Goal: Information Seeking & Learning: Find specific fact

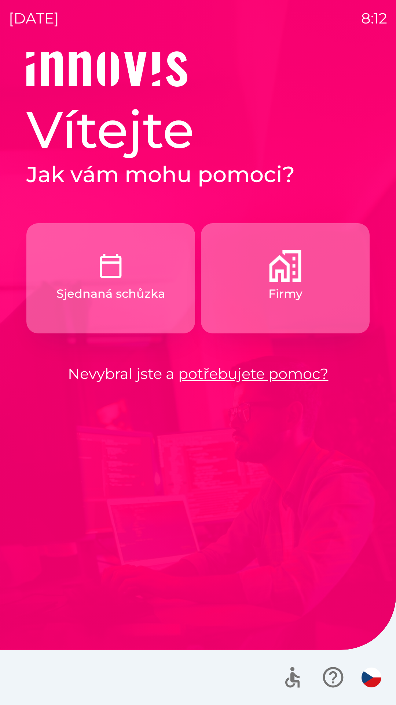
click at [266, 294] on button "Firmy" at bounding box center [285, 278] width 169 height 110
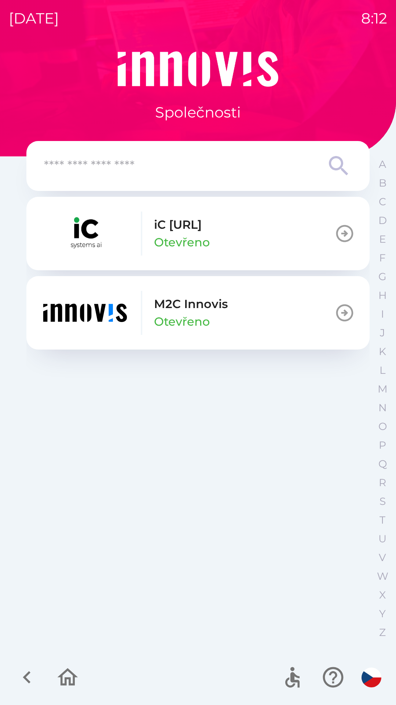
click at [61, 312] on img "button" at bounding box center [85, 313] width 88 height 44
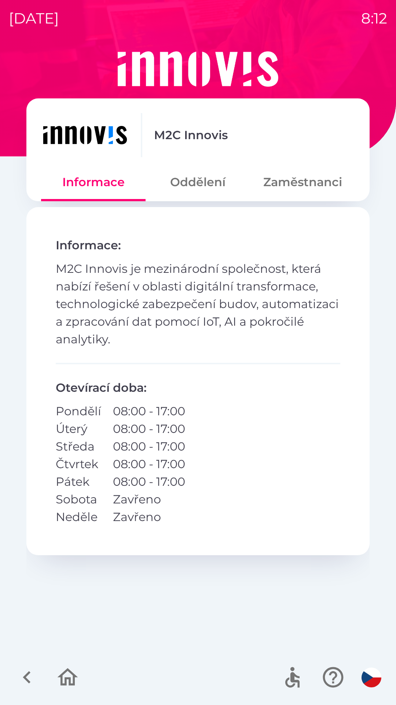
click at [290, 193] on button "Zaměstnanci" at bounding box center [303, 182] width 105 height 26
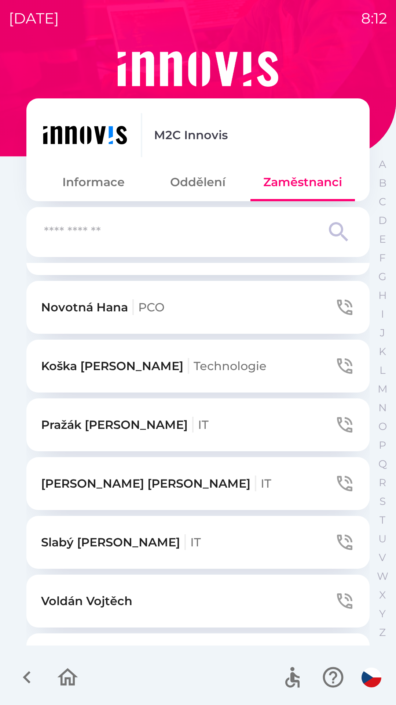
scroll to position [984, 0]
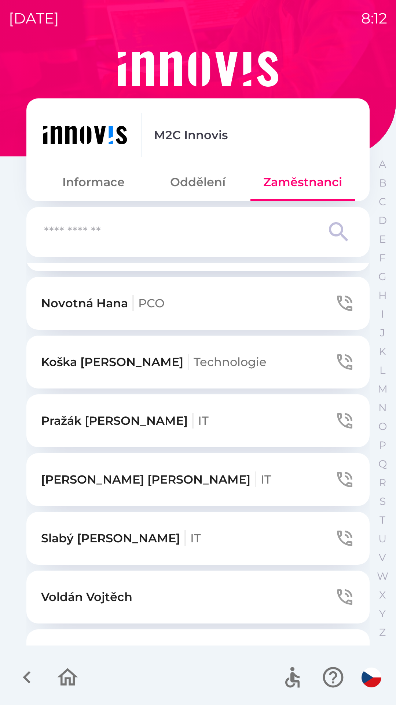
click at [200, 179] on button "Oddělení" at bounding box center [198, 182] width 105 height 26
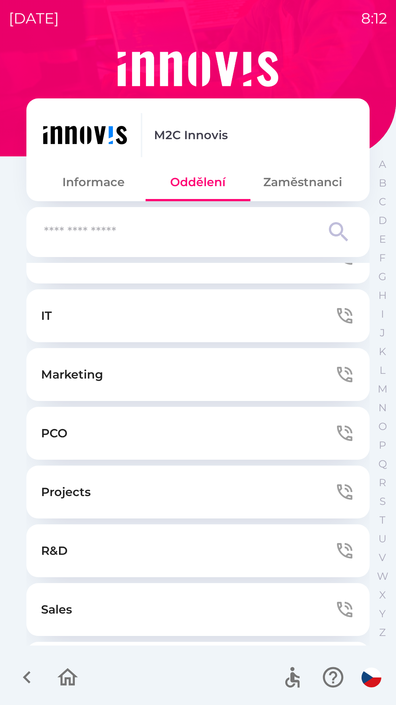
scroll to position [0, 0]
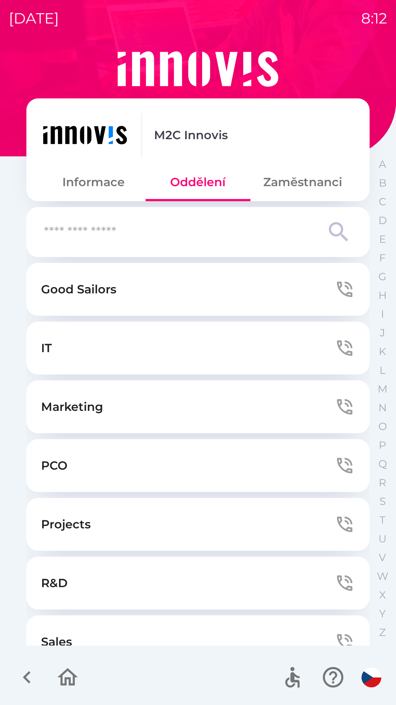
click at [91, 337] on button "IT" at bounding box center [198, 347] width 344 height 53
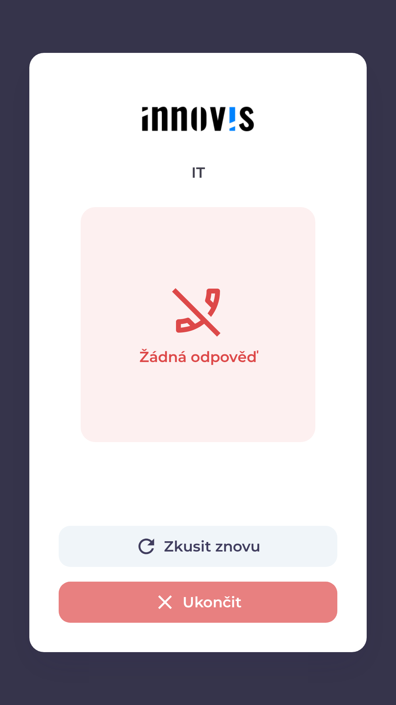
click at [296, 608] on button "Ukončit" at bounding box center [198, 601] width 279 height 41
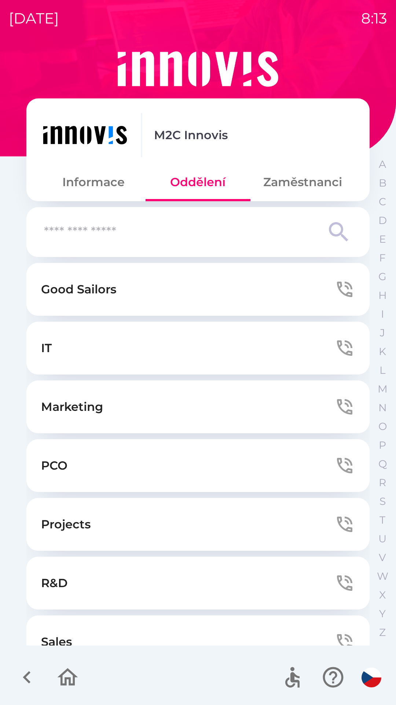
click at [290, 179] on button "Zaměstnanci" at bounding box center [303, 182] width 105 height 26
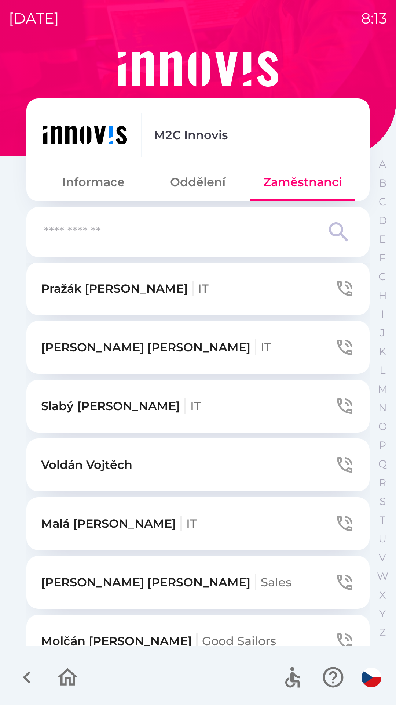
scroll to position [1126, 0]
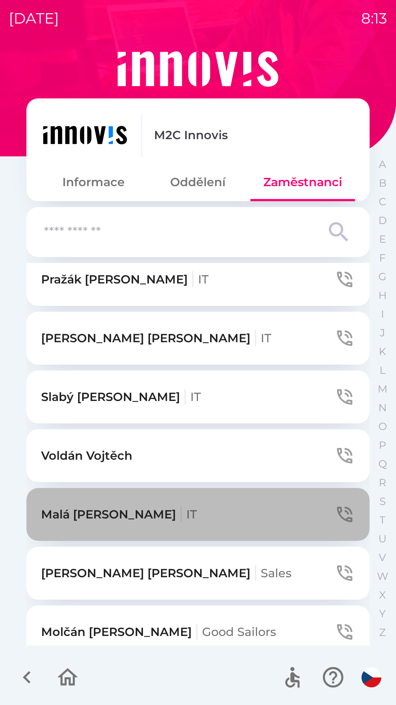
click at [337, 509] on icon "button" at bounding box center [344, 513] width 15 height 15
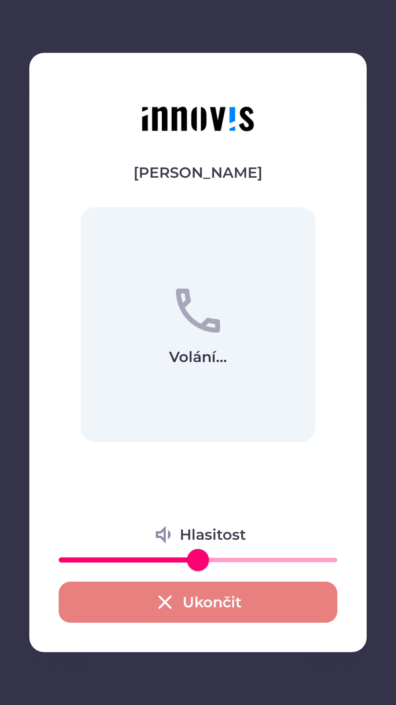
click at [273, 601] on button "Ukončit" at bounding box center [198, 601] width 279 height 41
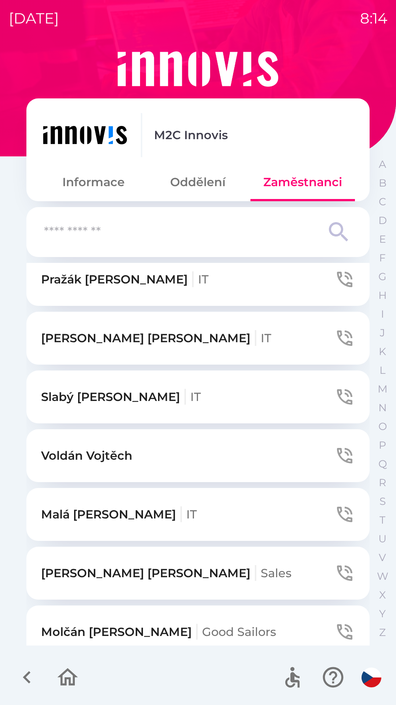
click at [112, 186] on button "Informace" at bounding box center [93, 182] width 105 height 26
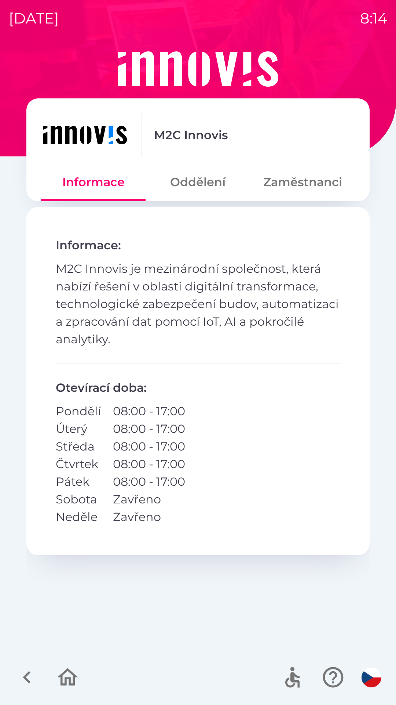
click at [23, 672] on icon "button" at bounding box center [27, 677] width 25 height 25
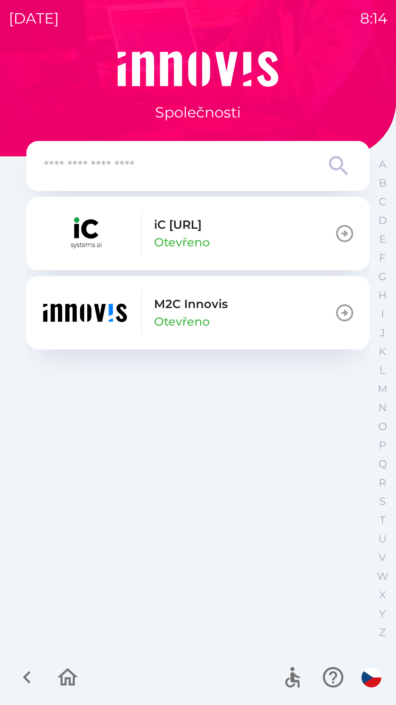
click at [120, 309] on img "button" at bounding box center [85, 313] width 88 height 44
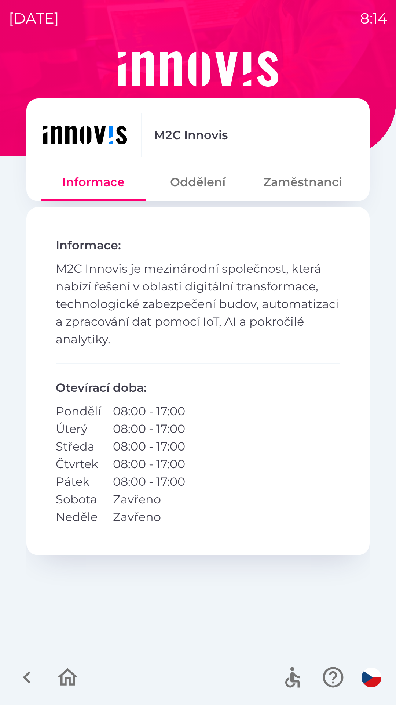
click at [193, 179] on button "Oddělení" at bounding box center [198, 182] width 105 height 26
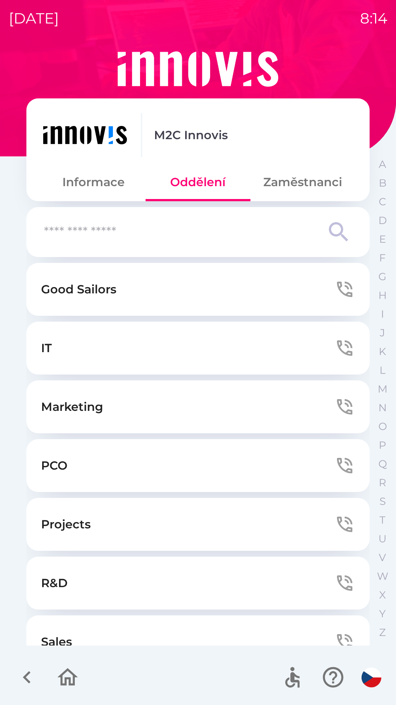
click at [67, 345] on button "IT" at bounding box center [198, 347] width 344 height 53
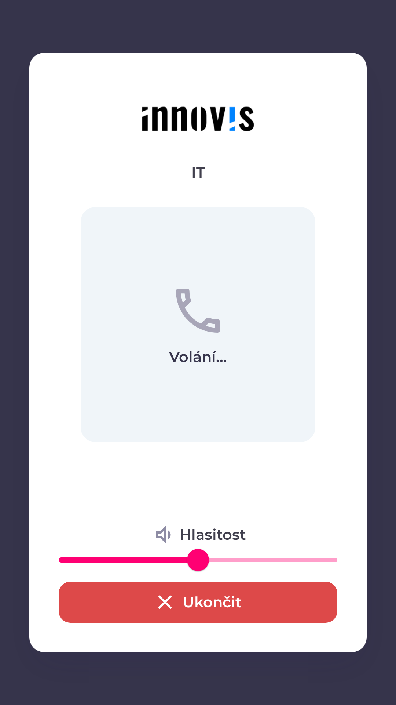
click at [231, 604] on button "Ukončit" at bounding box center [198, 601] width 279 height 41
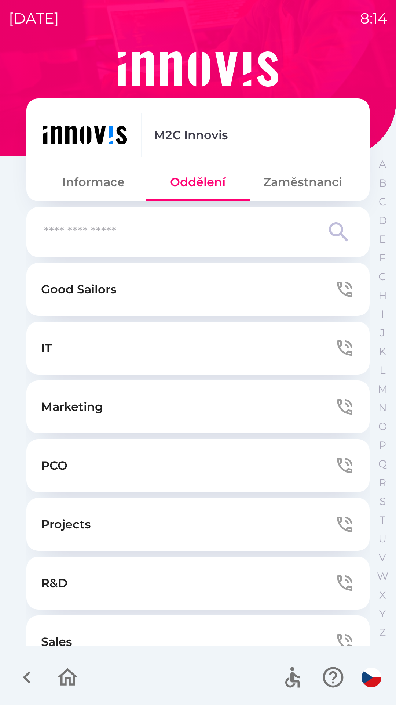
click at [297, 185] on button "Zaměstnanci" at bounding box center [303, 182] width 105 height 26
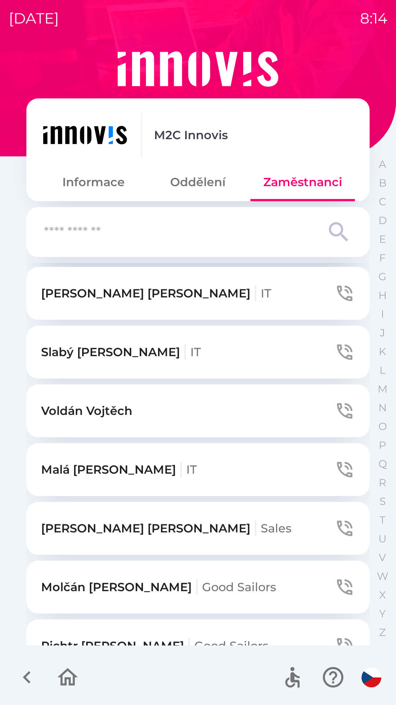
scroll to position [1197, 0]
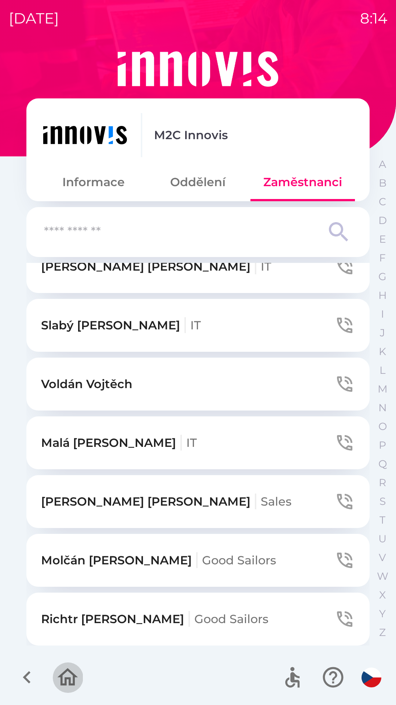
click at [73, 667] on icon "button" at bounding box center [67, 677] width 25 height 25
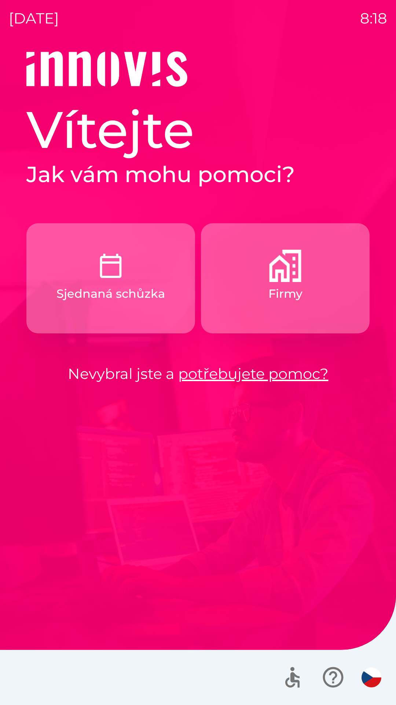
click at [266, 292] on button "Firmy" at bounding box center [285, 278] width 169 height 110
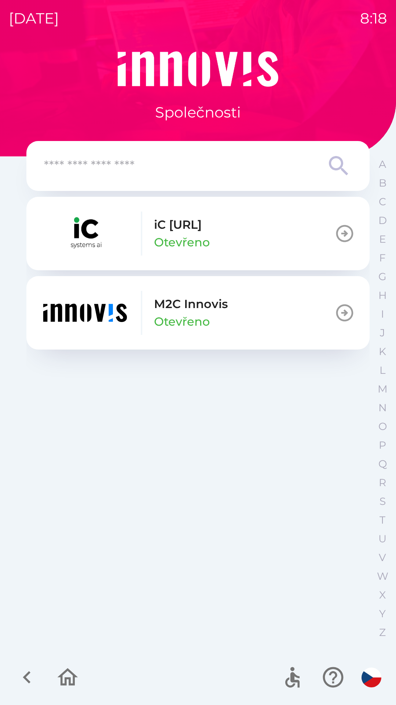
click at [180, 310] on p "M2C Innovis" at bounding box center [191, 304] width 74 height 18
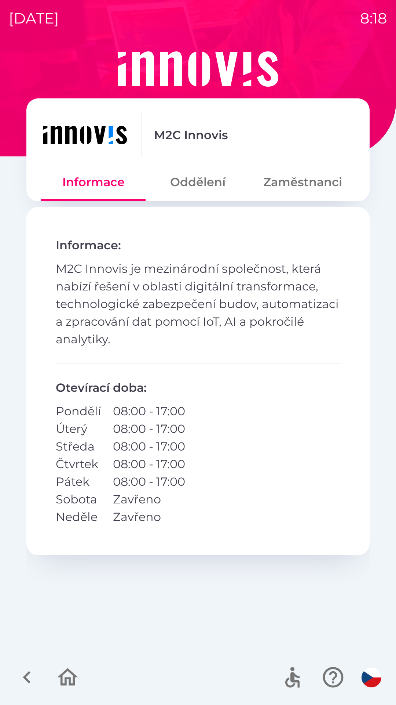
click at [300, 182] on button "Zaměstnanci" at bounding box center [303, 182] width 105 height 26
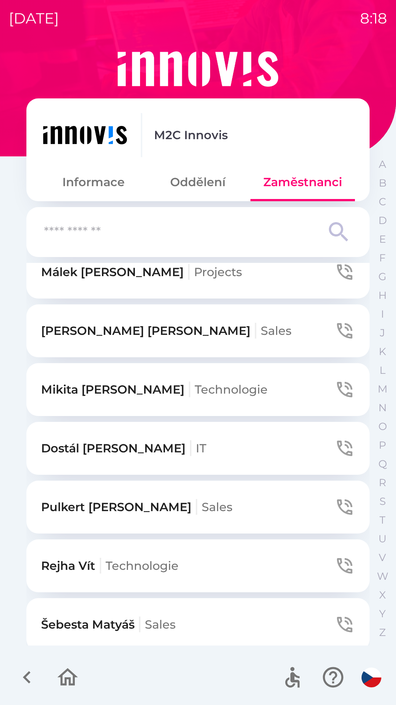
scroll to position [138, 0]
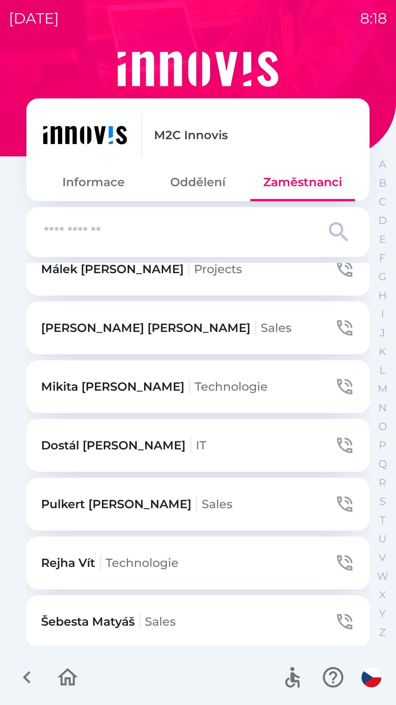
click at [202, 186] on button "Oddělení" at bounding box center [198, 182] width 105 height 26
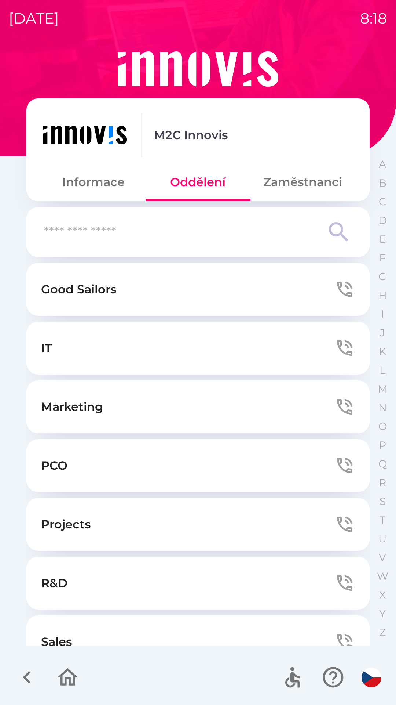
click at [111, 293] on p "Good Sailors" at bounding box center [78, 289] width 75 height 18
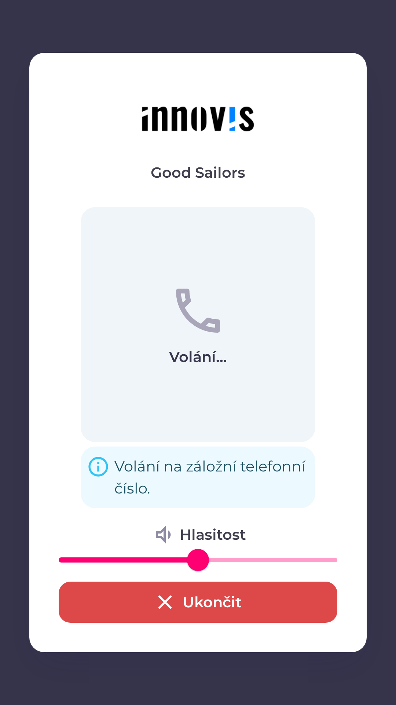
click at [215, 593] on button "Ukončit" at bounding box center [198, 601] width 279 height 41
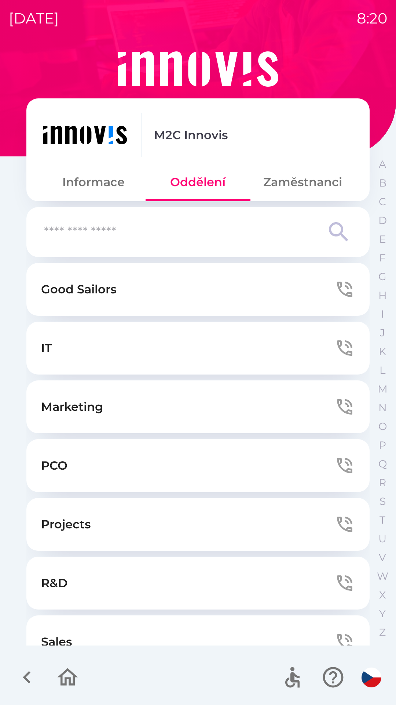
click at [106, 134] on img at bounding box center [85, 135] width 88 height 44
click at [89, 186] on button "Informace" at bounding box center [93, 182] width 105 height 26
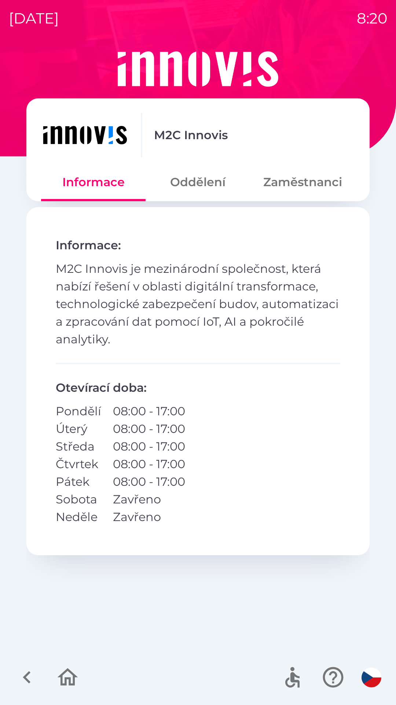
click at [66, 669] on icon "button" at bounding box center [67, 677] width 25 height 25
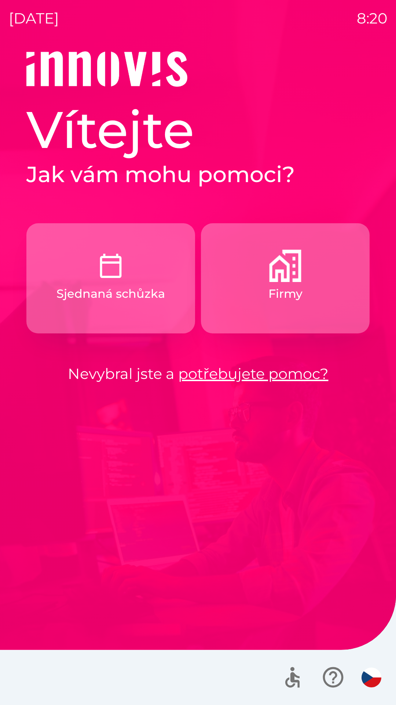
click at [102, 287] on p "Sjednaná schůzka" at bounding box center [111, 294] width 109 height 18
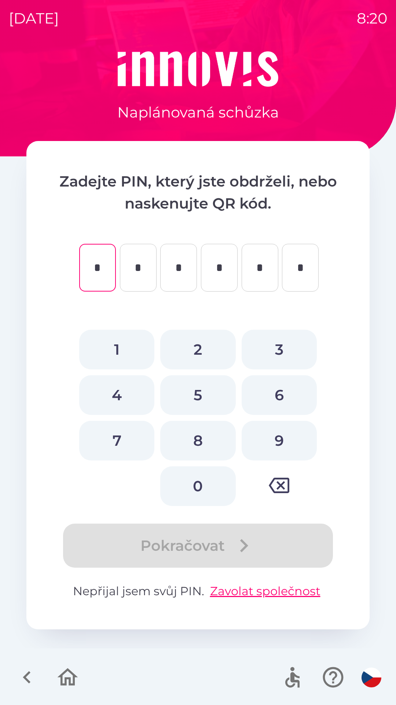
click at [64, 674] on icon "button" at bounding box center [67, 677] width 25 height 25
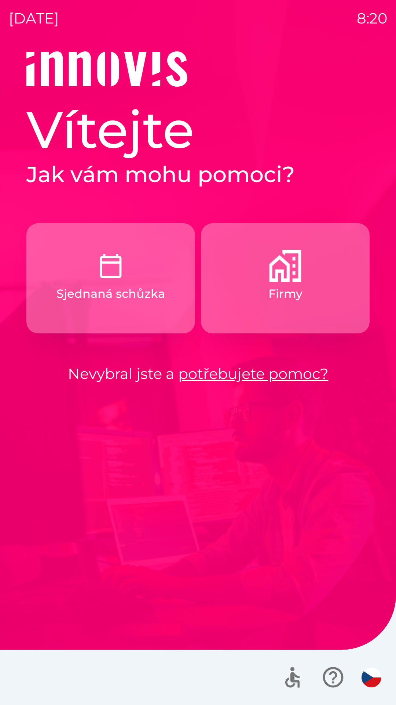
click at [284, 286] on p "Firmy" at bounding box center [286, 294] width 34 height 18
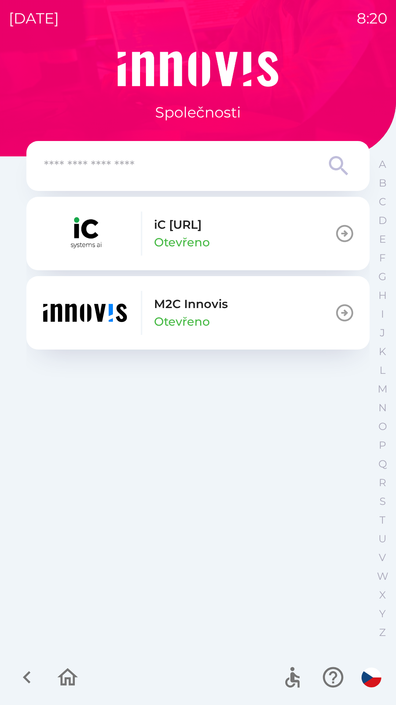
click at [260, 317] on button "M2C Innovis Otevřeno" at bounding box center [198, 312] width 344 height 73
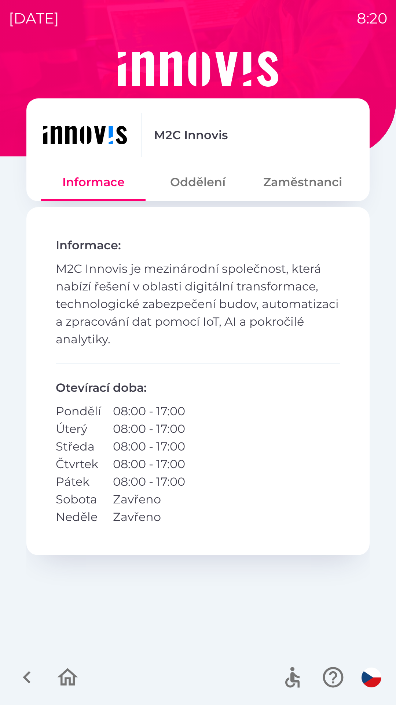
click at [299, 186] on button "Zaměstnanci" at bounding box center [303, 182] width 105 height 26
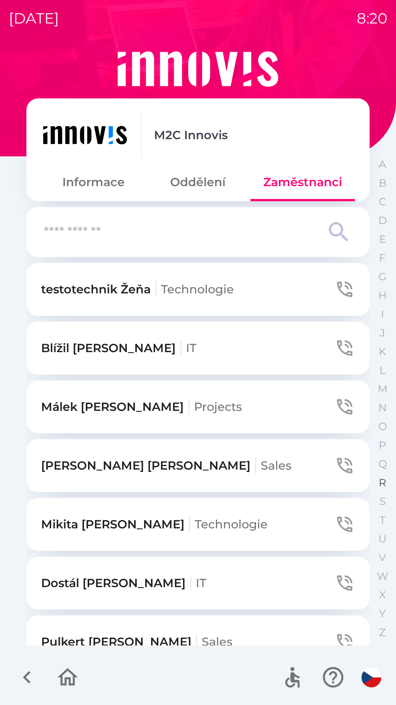
click at [382, 482] on p "R" at bounding box center [382, 482] width 7 height 13
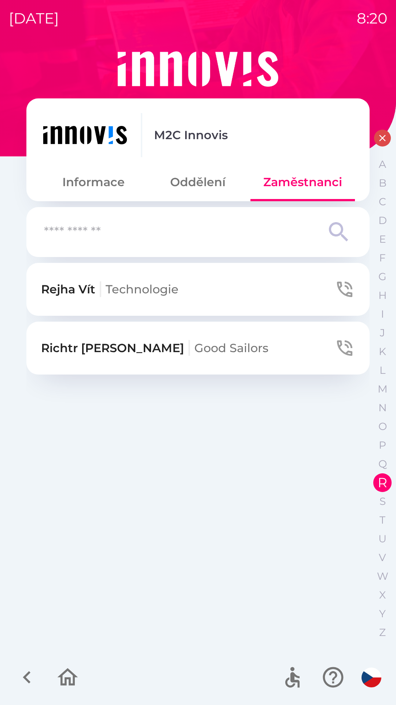
click at [222, 347] on button "[PERSON_NAME] Good Sailors" at bounding box center [198, 347] width 344 height 53
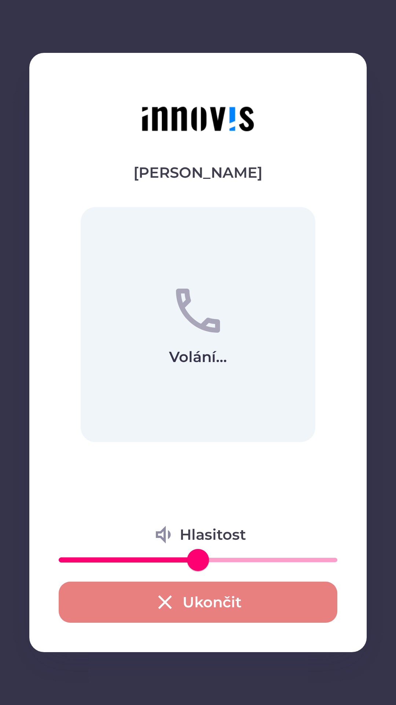
click at [199, 600] on button "Ukončit" at bounding box center [198, 601] width 279 height 41
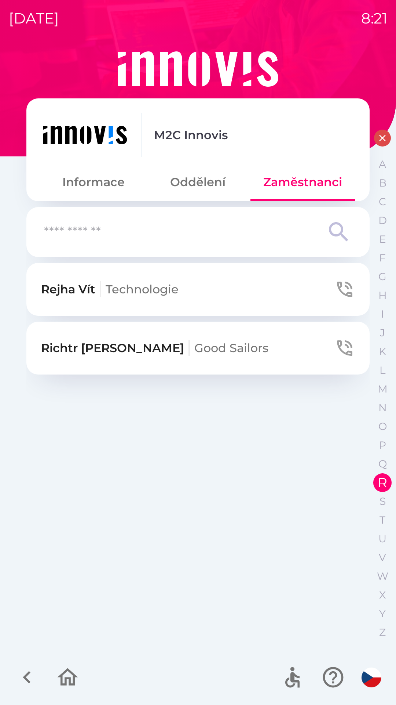
click at [344, 287] on icon "button" at bounding box center [345, 289] width 21 height 21
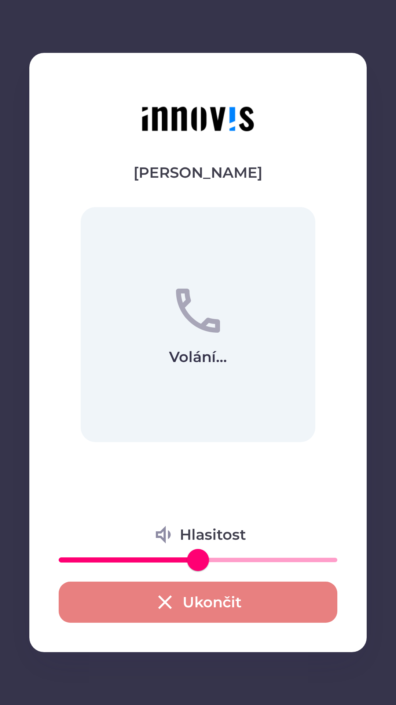
click at [170, 599] on icon "button" at bounding box center [164, 601] width 23 height 23
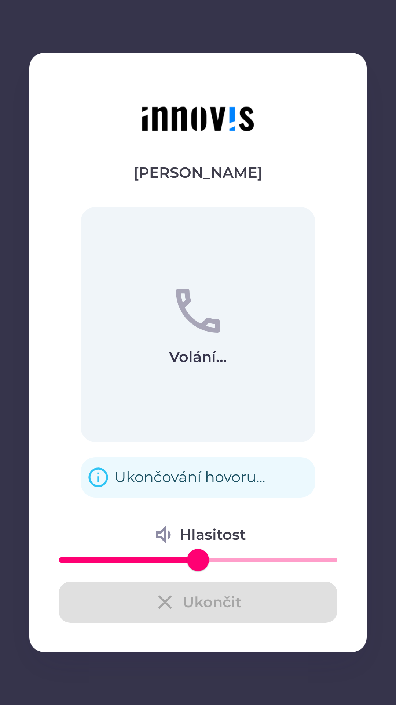
click at [191, 599] on div "[PERSON_NAME] Technologie [PERSON_NAME] Good Sailors" at bounding box center [198, 454] width 344 height 382
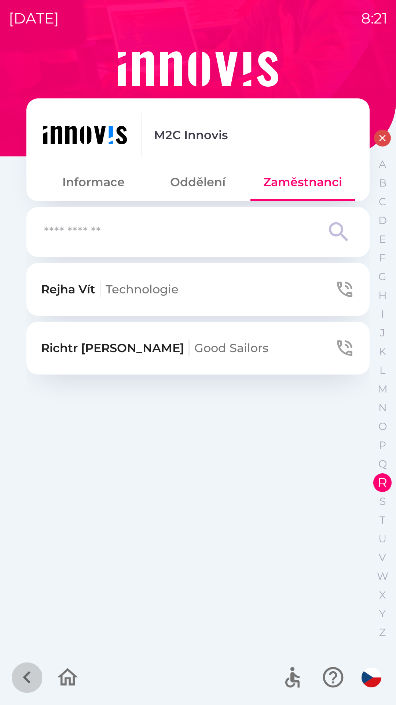
click at [23, 664] on button "button" at bounding box center [27, 677] width 30 height 30
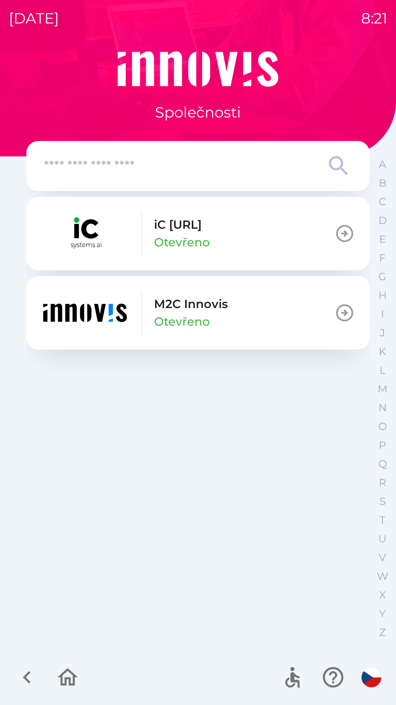
click at [30, 673] on icon "button" at bounding box center [27, 677] width 8 height 12
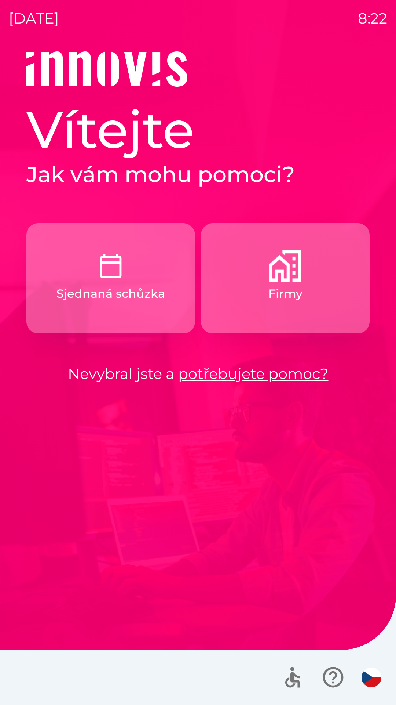
click at [254, 306] on button "Firmy" at bounding box center [285, 278] width 169 height 110
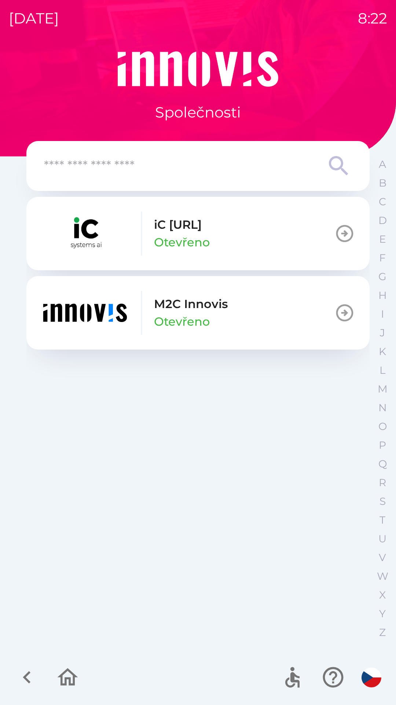
click at [292, 339] on button "M2C Innovis Otevřeno" at bounding box center [198, 312] width 344 height 73
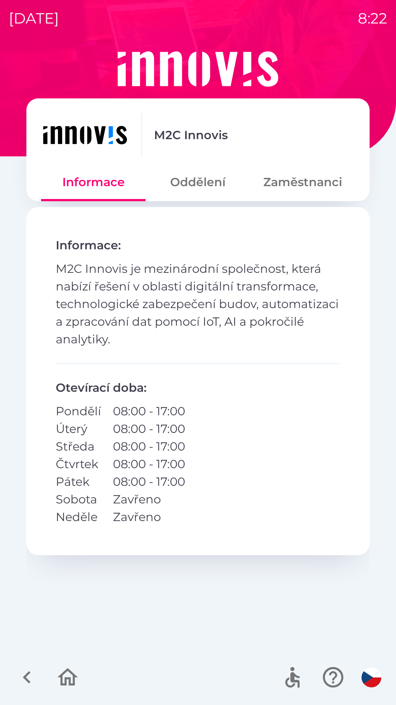
click at [299, 188] on button "Zaměstnanci" at bounding box center [303, 182] width 105 height 26
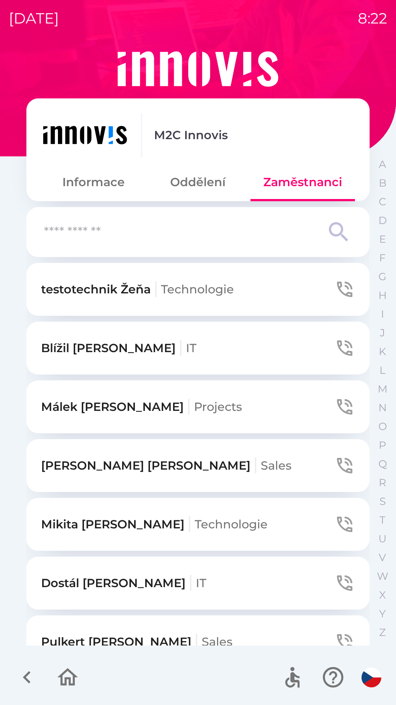
click at [266, 351] on button "Blížil [PERSON_NAME] IT" at bounding box center [198, 347] width 344 height 53
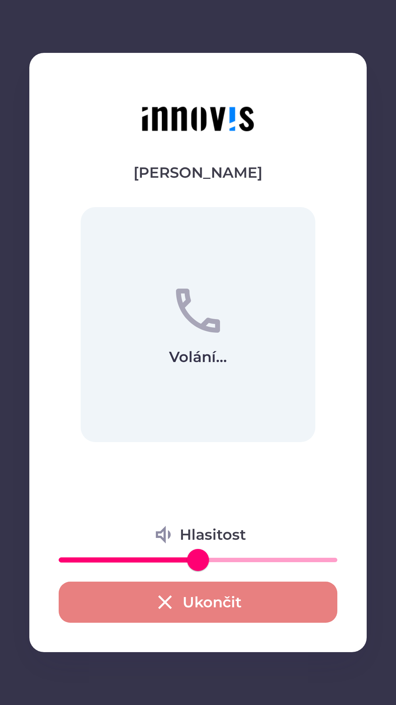
click at [195, 600] on button "Ukončit" at bounding box center [198, 601] width 279 height 41
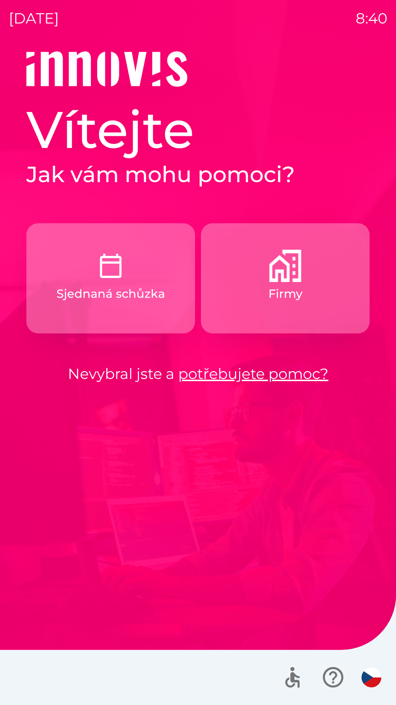
click at [261, 269] on button "Firmy" at bounding box center [285, 278] width 169 height 110
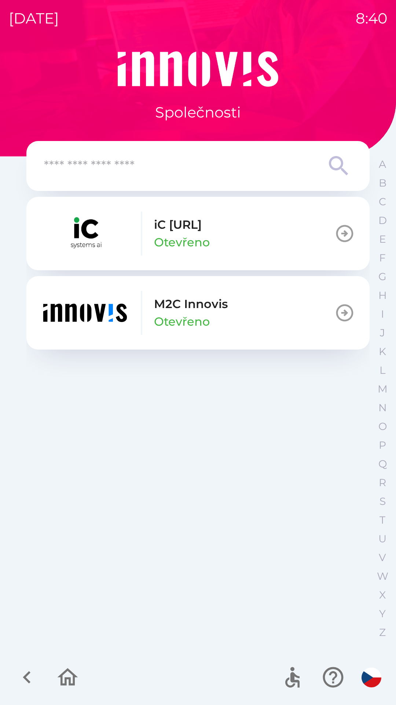
click at [341, 315] on icon "button" at bounding box center [345, 312] width 21 height 21
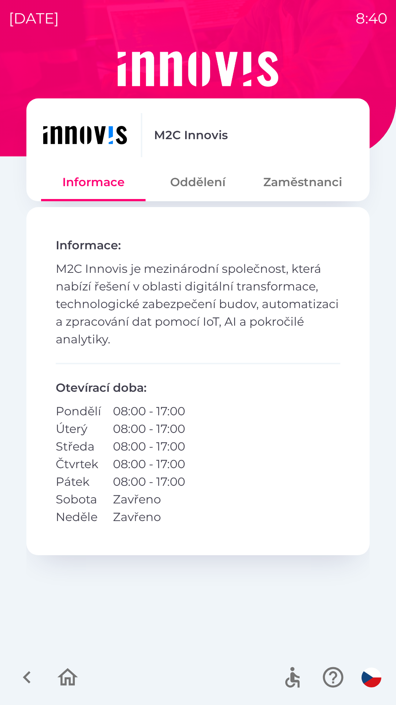
click at [207, 186] on button "Oddělení" at bounding box center [198, 182] width 105 height 26
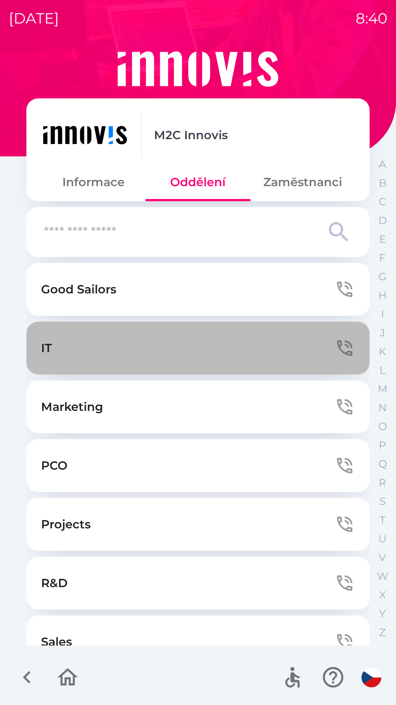
click at [337, 345] on icon "button" at bounding box center [345, 348] width 21 height 21
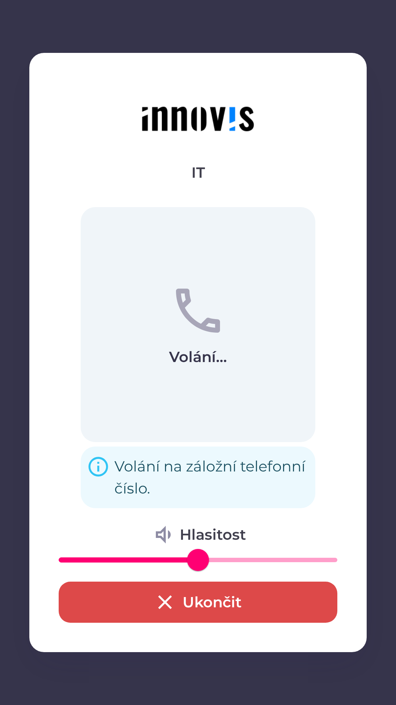
click at [163, 599] on icon "button" at bounding box center [165, 602] width 14 height 14
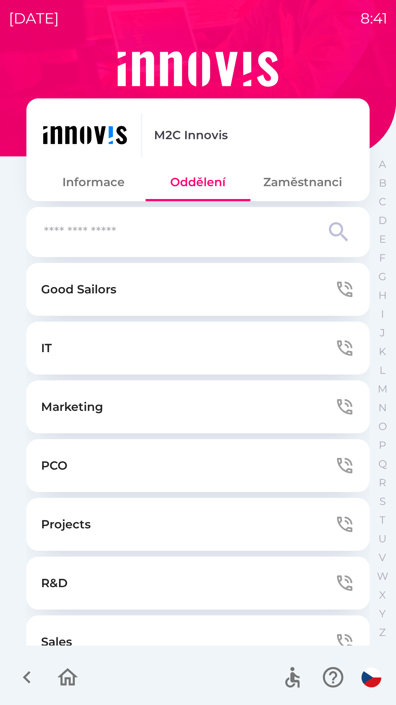
click at [337, 349] on icon "button" at bounding box center [344, 347] width 15 height 15
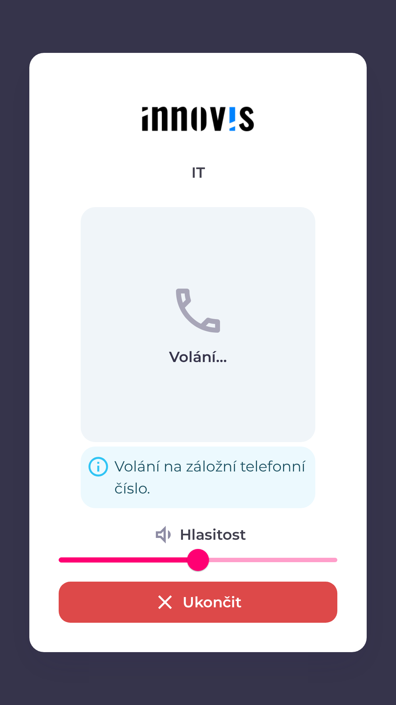
click at [239, 597] on button "Ukončit" at bounding box center [198, 601] width 279 height 41
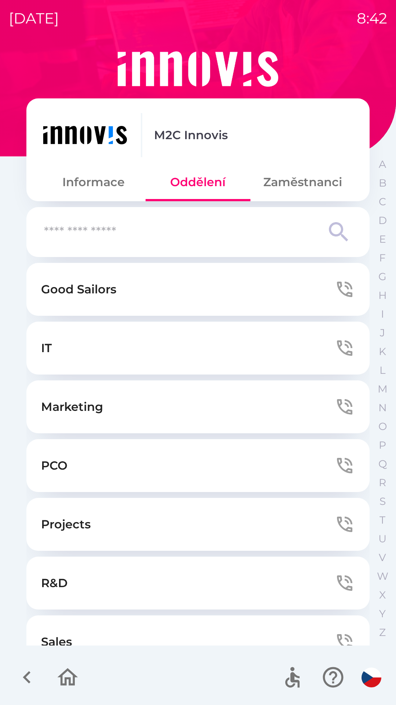
click at [298, 187] on button "Zaměstnanci" at bounding box center [303, 182] width 105 height 26
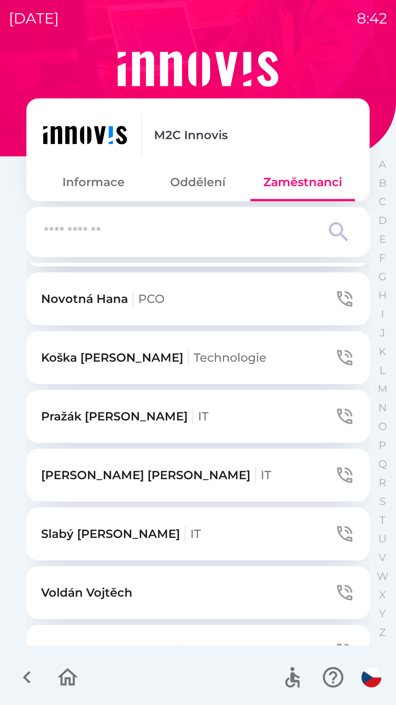
scroll to position [991, 0]
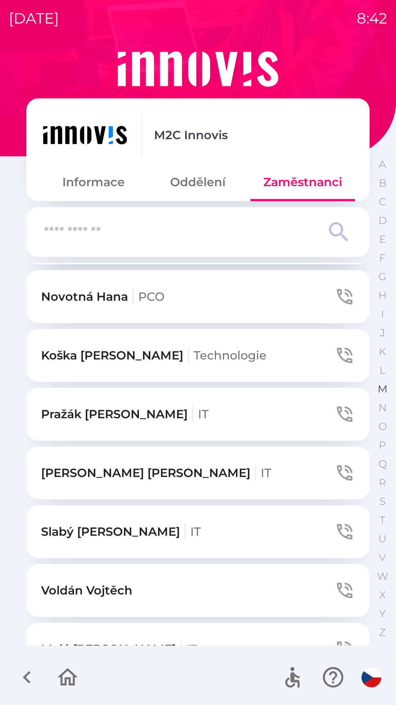
click at [382, 384] on p "M" at bounding box center [383, 388] width 10 height 13
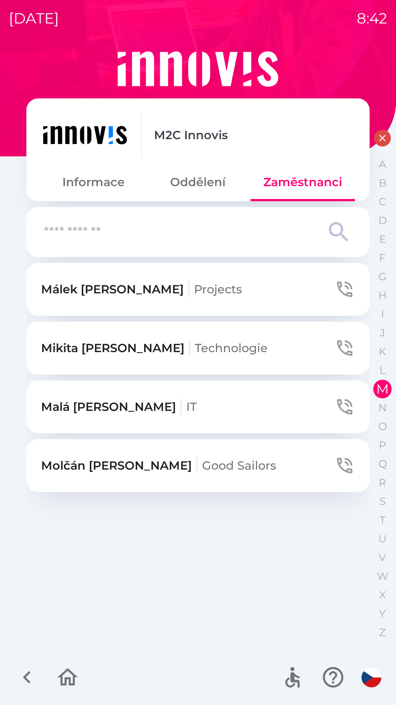
scroll to position [0, 0]
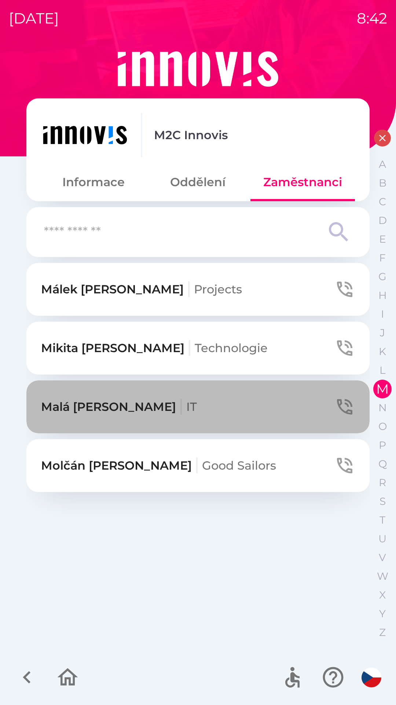
click at [344, 405] on icon "button" at bounding box center [345, 406] width 21 height 21
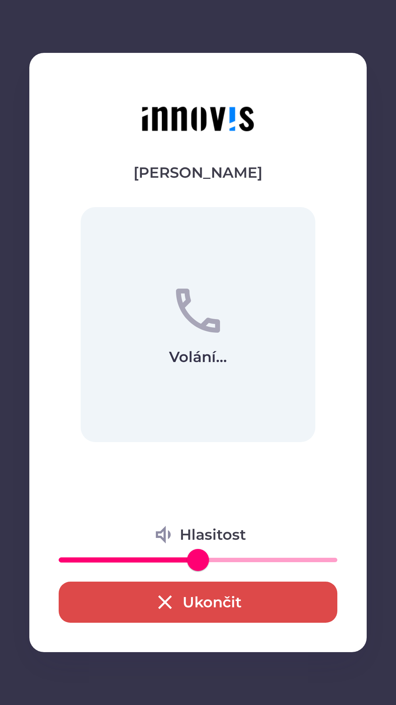
click at [157, 603] on icon "button" at bounding box center [164, 601] width 23 height 23
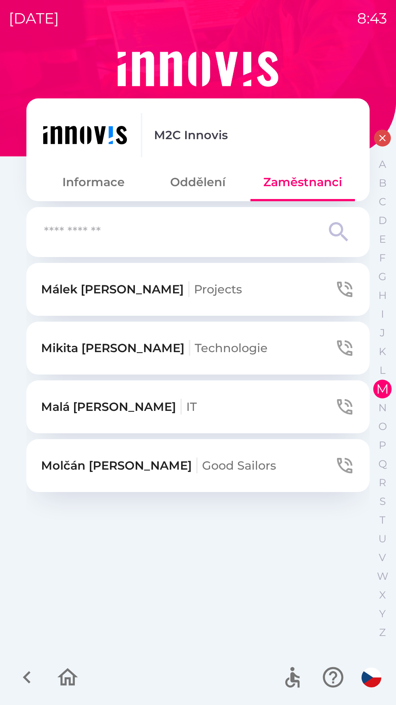
click at [199, 181] on button "Oddělení" at bounding box center [198, 182] width 105 height 26
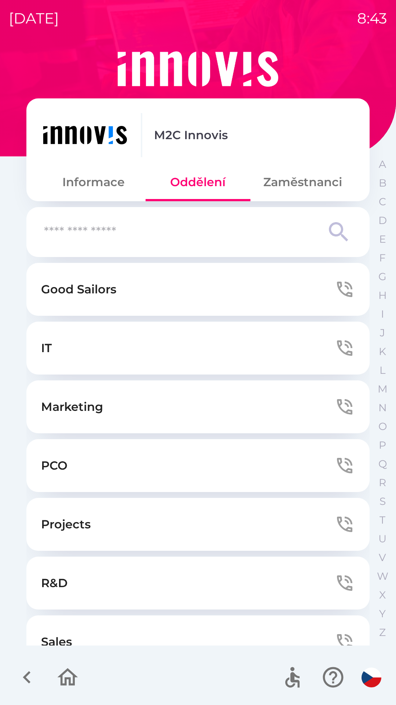
click at [111, 189] on button "Informace" at bounding box center [93, 182] width 105 height 26
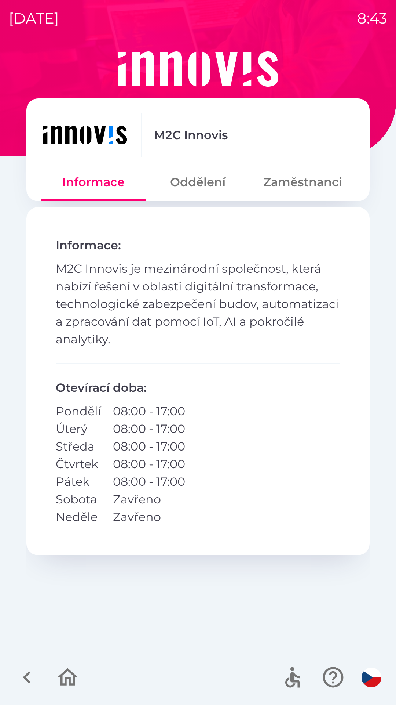
click at [72, 672] on icon "button" at bounding box center [68, 677] width 21 height 18
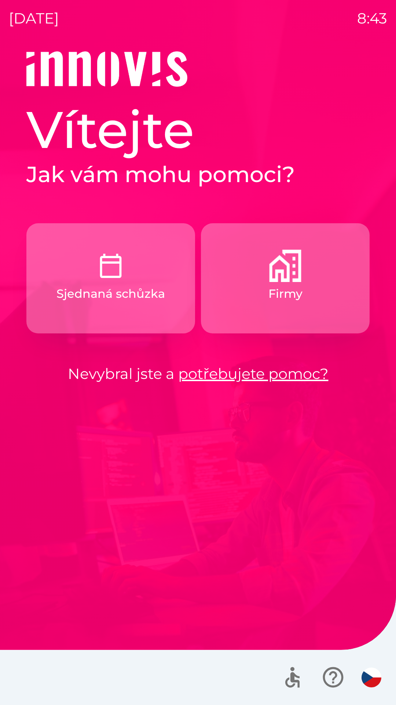
click at [139, 299] on p "Sjednaná schůzka" at bounding box center [111, 294] width 109 height 18
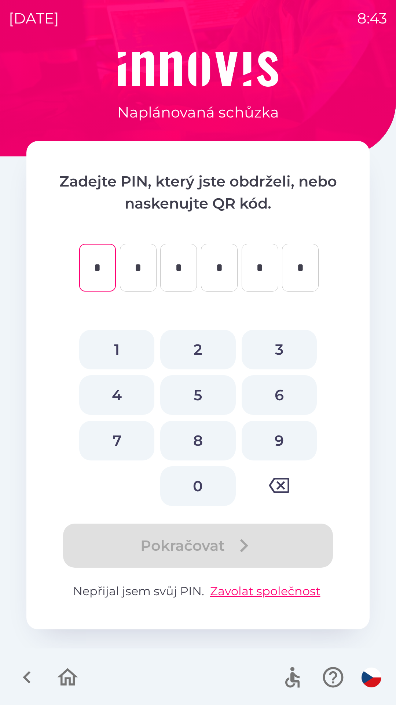
click at [31, 675] on icon "button" at bounding box center [27, 677] width 25 height 25
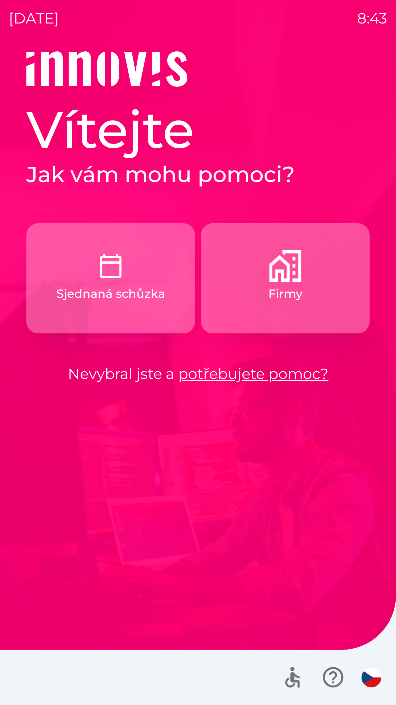
click at [284, 294] on p "Firmy" at bounding box center [286, 294] width 34 height 18
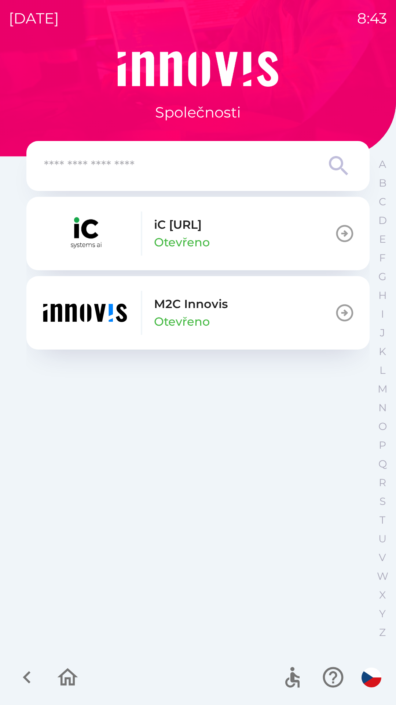
click at [238, 315] on button "M2C Innovis Otevřeno" at bounding box center [198, 312] width 344 height 73
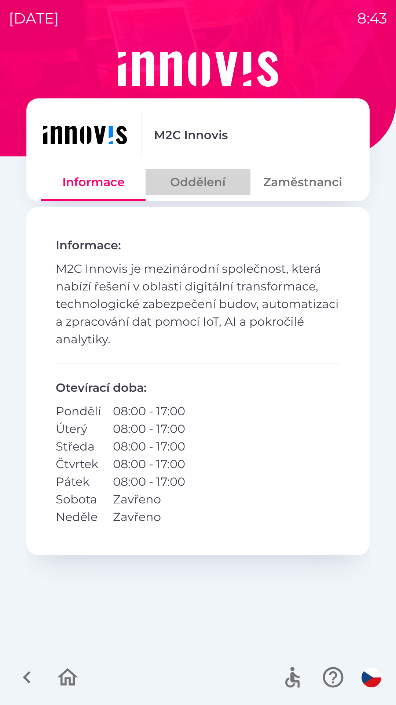
click at [210, 186] on button "Oddělení" at bounding box center [198, 182] width 105 height 26
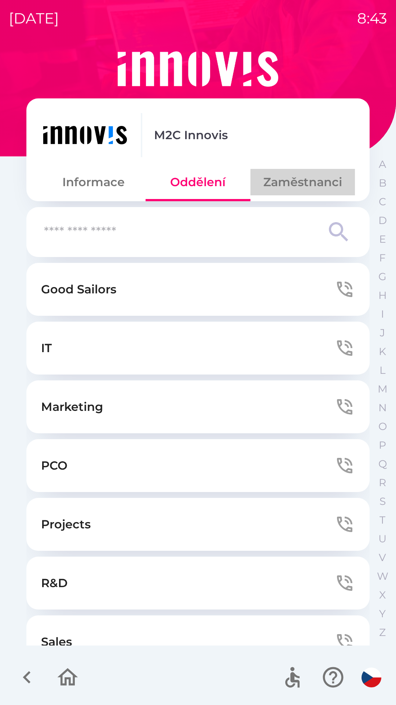
click at [312, 182] on button "Zaměstnanci" at bounding box center [303, 182] width 105 height 26
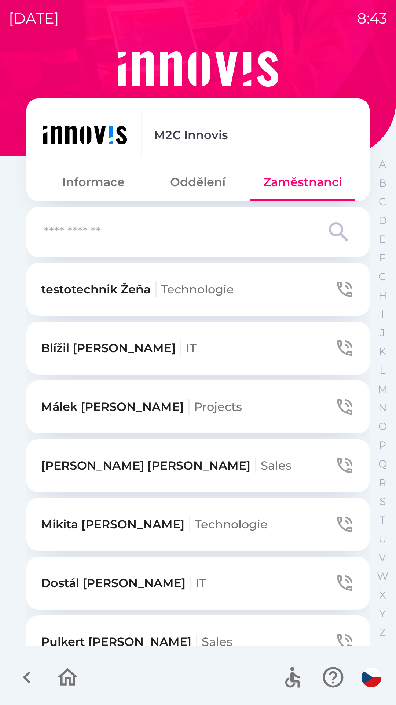
click at [211, 181] on button "Oddělení" at bounding box center [198, 182] width 105 height 26
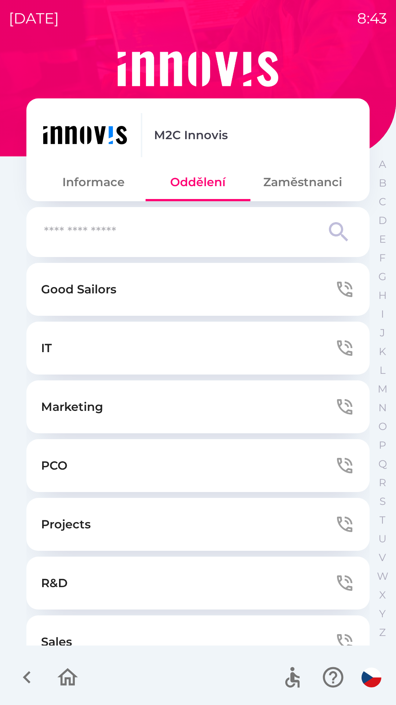
click at [103, 186] on button "Informace" at bounding box center [93, 182] width 105 height 26
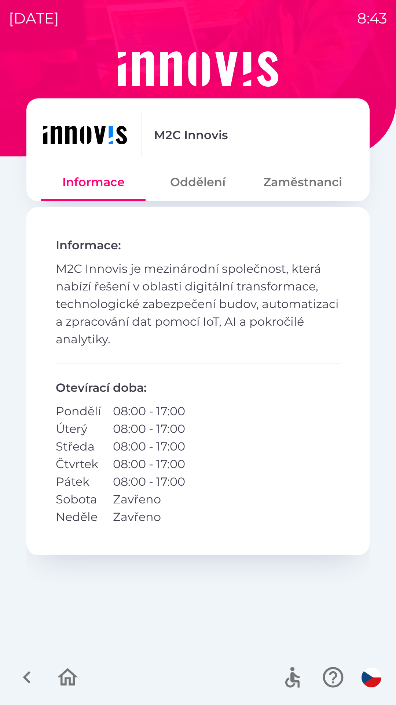
click at [210, 182] on button "Oddělení" at bounding box center [198, 182] width 105 height 26
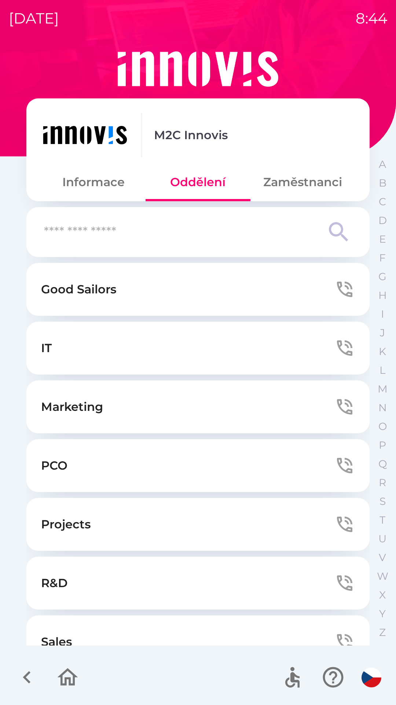
click at [306, 192] on button "Zaměstnanci" at bounding box center [303, 182] width 105 height 26
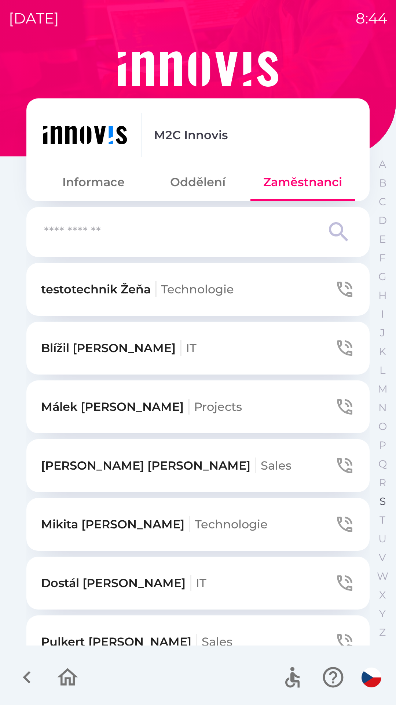
click at [380, 499] on p "S" at bounding box center [383, 501] width 6 height 13
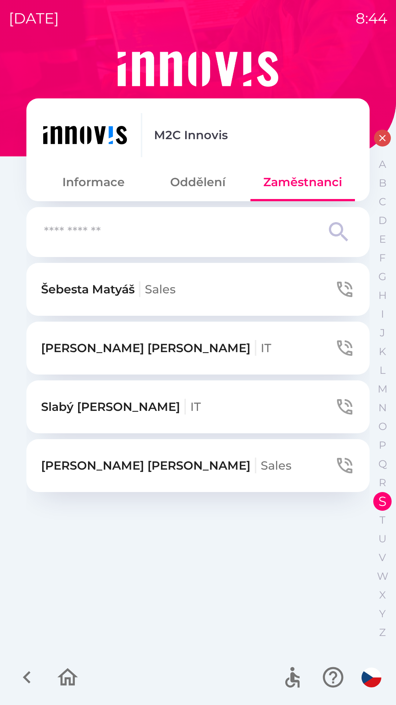
click at [341, 403] on icon "button" at bounding box center [344, 406] width 15 height 15
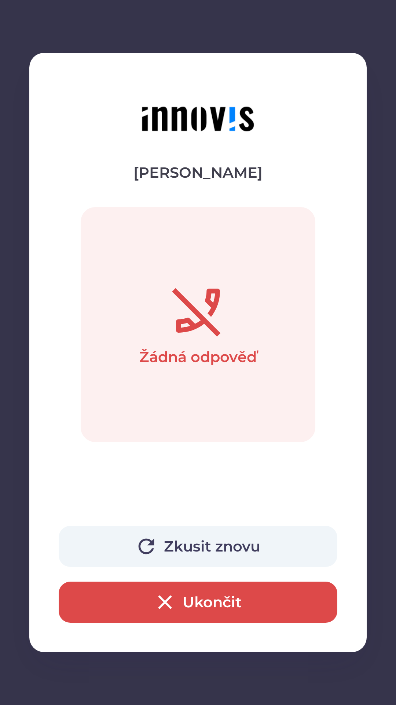
click at [210, 608] on button "Ukončit" at bounding box center [198, 601] width 279 height 41
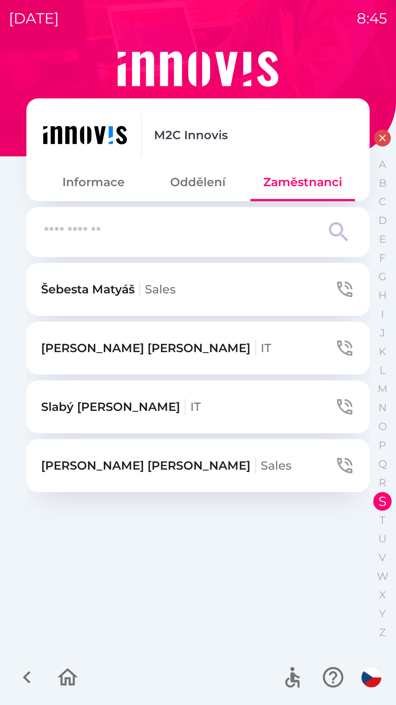
click at [91, 186] on button "Informace" at bounding box center [93, 182] width 105 height 26
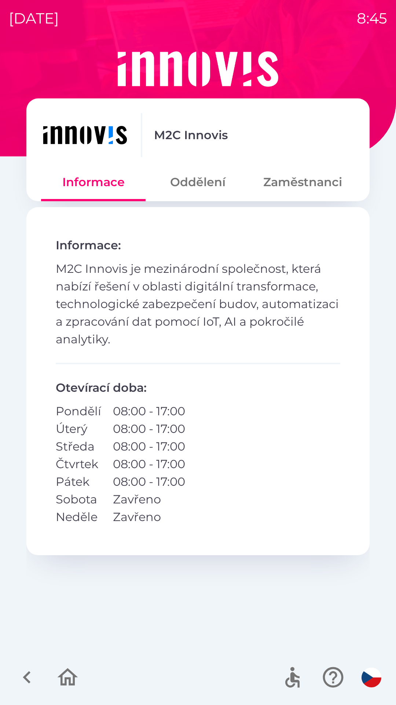
click at [207, 186] on button "Oddělení" at bounding box center [198, 182] width 105 height 26
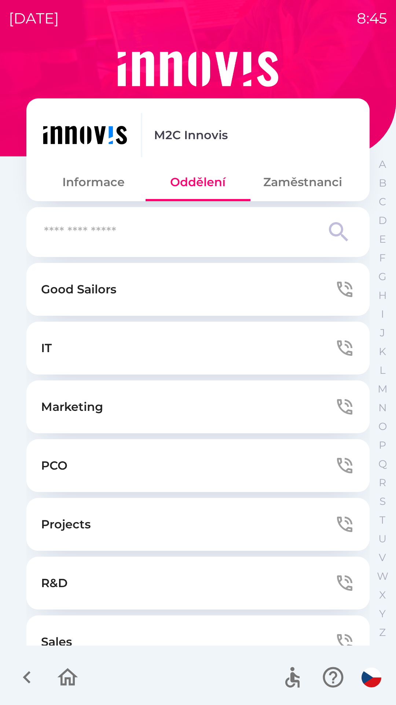
click at [291, 182] on button "Zaměstnanci" at bounding box center [303, 182] width 105 height 26
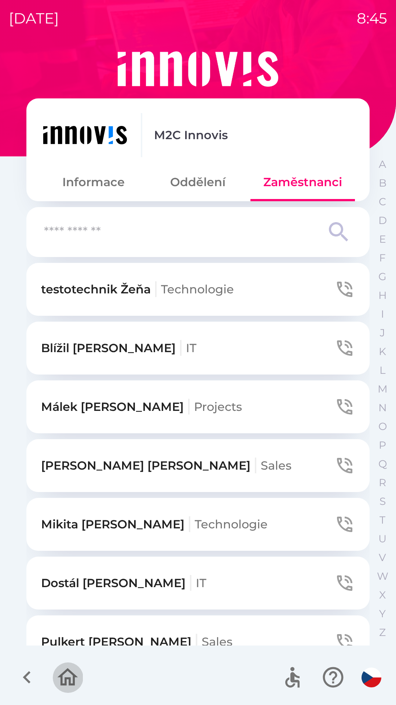
click at [67, 682] on icon "button" at bounding box center [67, 677] width 25 height 25
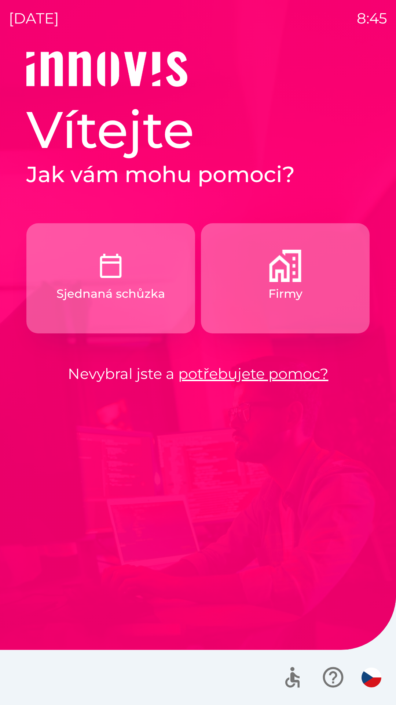
click at [281, 272] on img "button" at bounding box center [285, 266] width 32 height 32
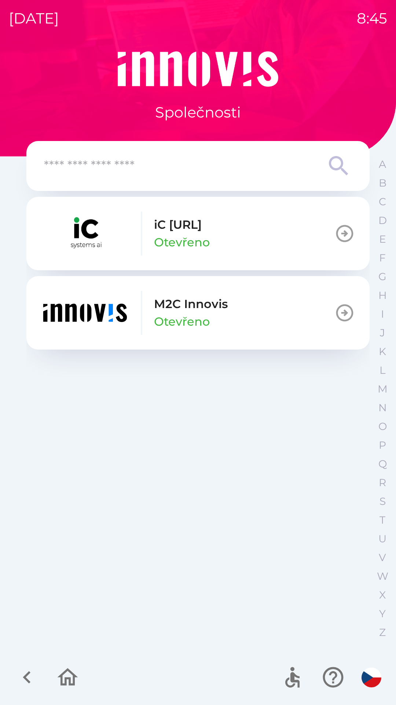
click at [180, 239] on p "Otevřeno" at bounding box center [182, 242] width 56 height 18
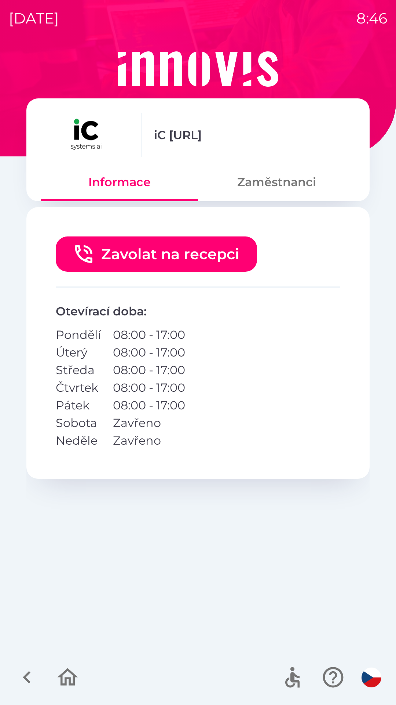
click at [297, 192] on button "Zaměstnanci" at bounding box center [276, 182] width 157 height 26
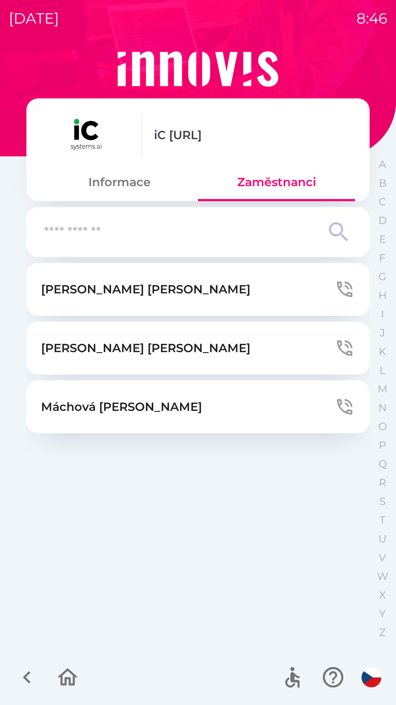
click at [31, 673] on icon "button" at bounding box center [27, 677] width 25 height 25
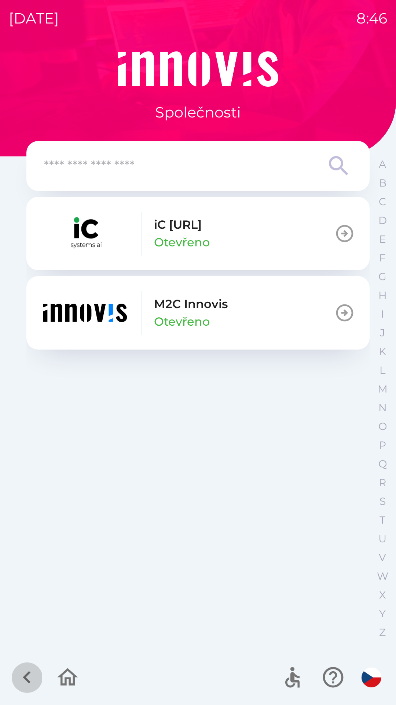
click at [21, 681] on icon "button" at bounding box center [27, 677] width 25 height 25
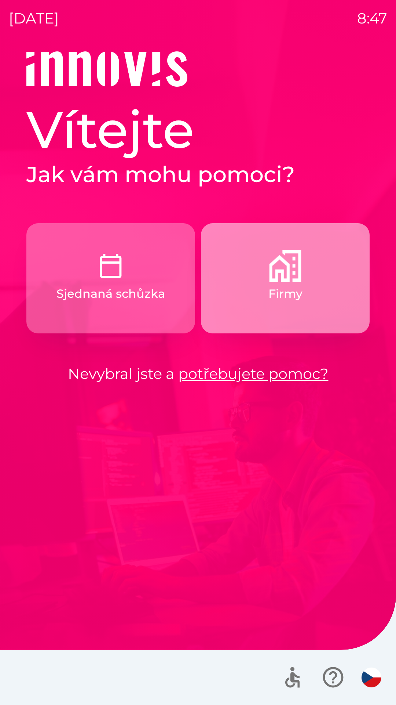
click at [292, 292] on p "Firmy" at bounding box center [286, 294] width 34 height 18
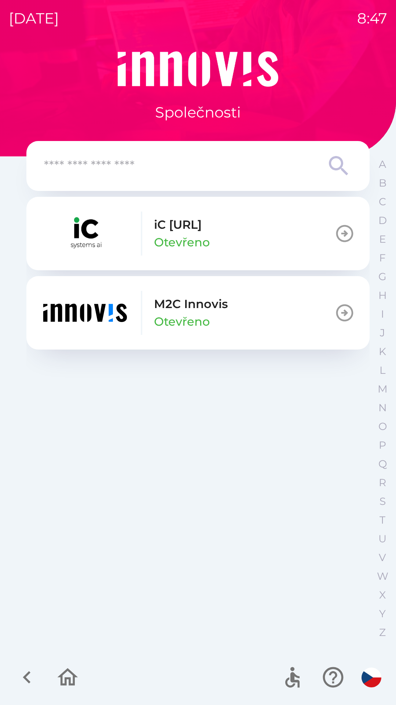
click at [221, 321] on div "M2C Innovis Otevřeno" at bounding box center [191, 312] width 74 height 35
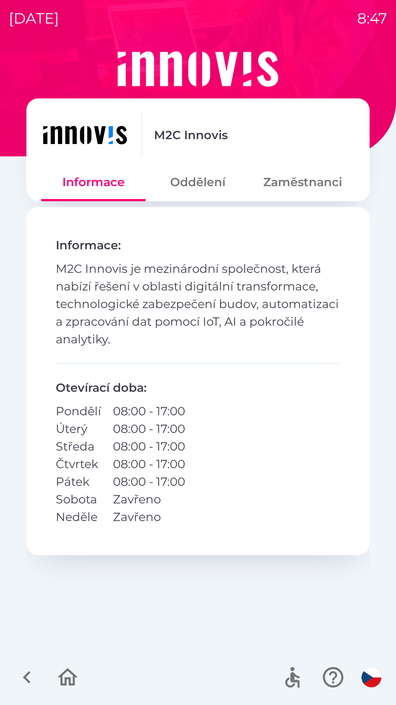
click at [206, 195] on button "Oddělení" at bounding box center [198, 182] width 105 height 26
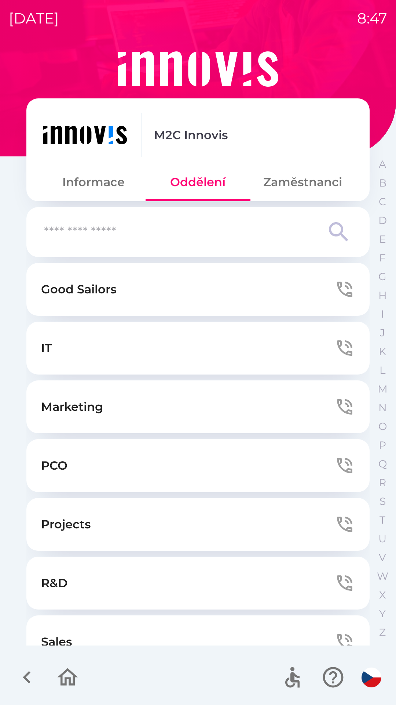
click at [218, 344] on button "IT" at bounding box center [198, 347] width 344 height 53
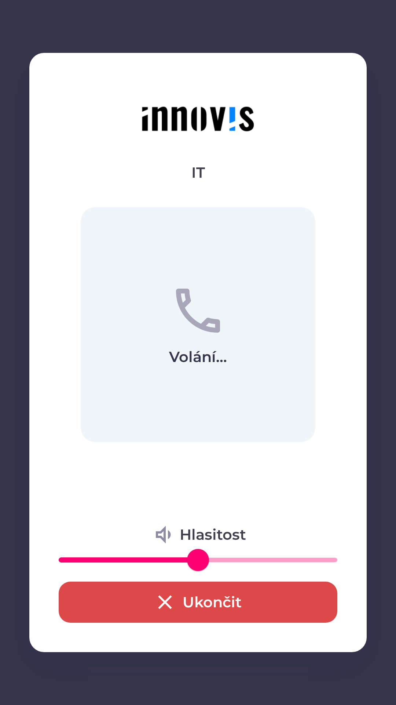
click at [238, 600] on button "Ukončit" at bounding box center [198, 601] width 279 height 41
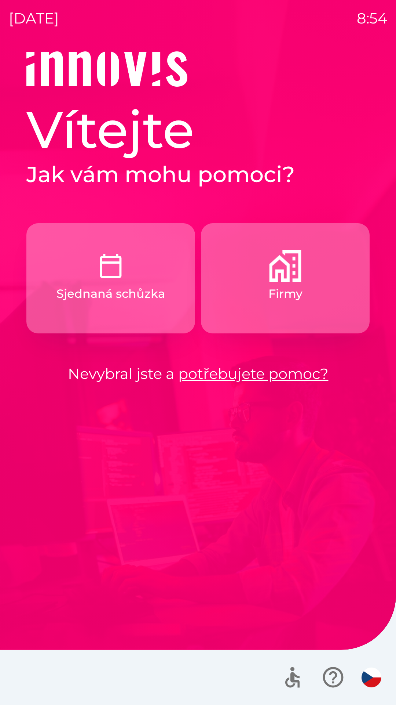
click at [282, 279] on img "button" at bounding box center [285, 266] width 32 height 32
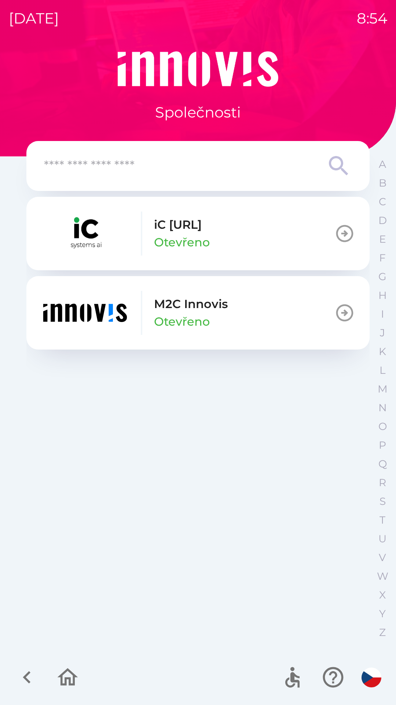
click at [252, 313] on button "M2C Innovis Otevřeno" at bounding box center [198, 312] width 344 height 73
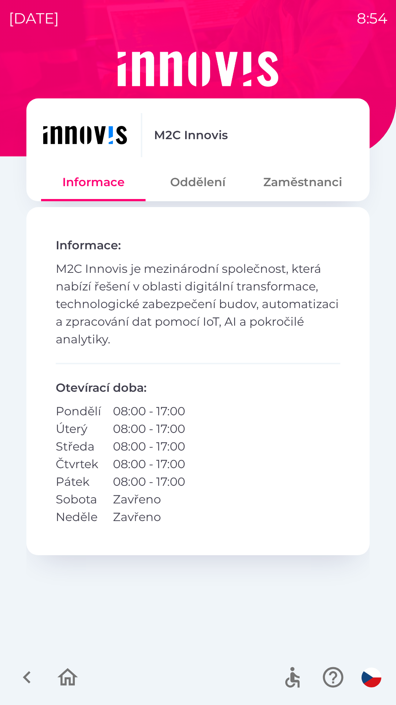
click at [187, 189] on button "Oddělení" at bounding box center [198, 182] width 105 height 26
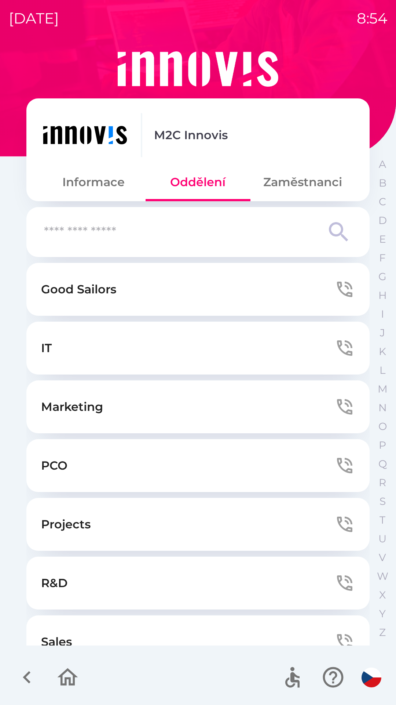
click at [297, 194] on button "Zaměstnanci" at bounding box center [303, 182] width 105 height 26
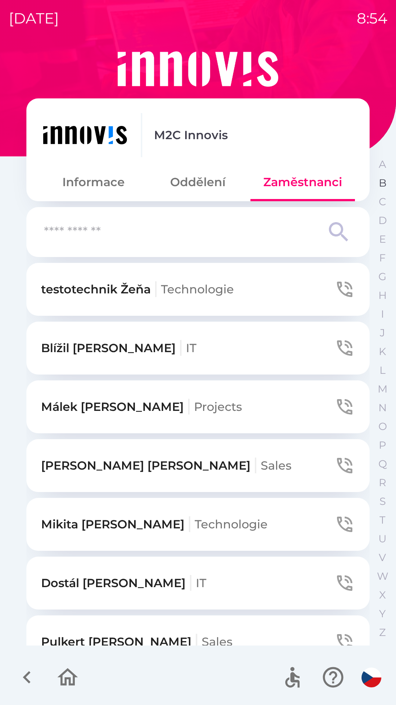
click at [378, 182] on button "B" at bounding box center [383, 183] width 18 height 19
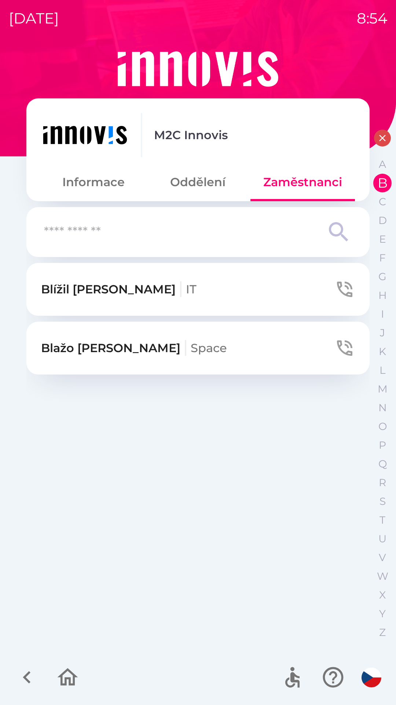
click at [156, 359] on button "[PERSON_NAME]" at bounding box center [198, 347] width 344 height 53
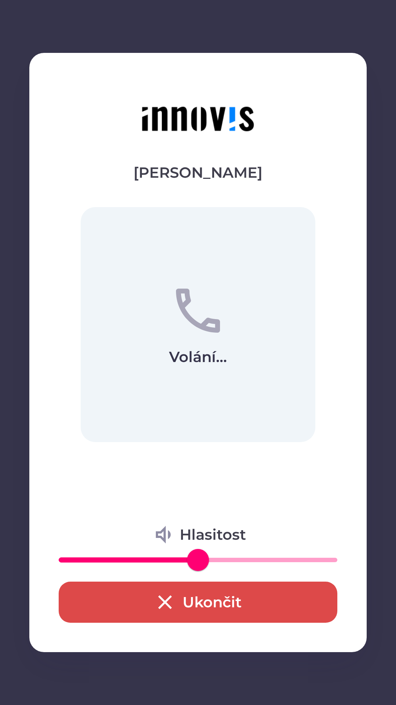
click at [203, 610] on button "Ukončit" at bounding box center [198, 601] width 279 height 41
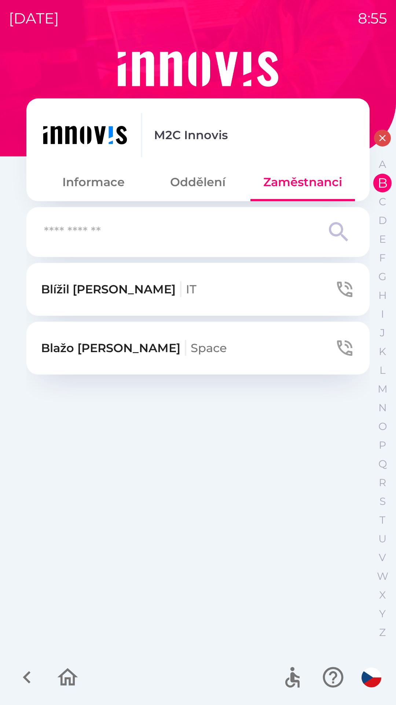
click at [224, 610] on div "Blížil [PERSON_NAME] IT [PERSON_NAME]" at bounding box center [198, 454] width 344 height 382
click at [213, 186] on button "Oddělení" at bounding box center [198, 182] width 105 height 26
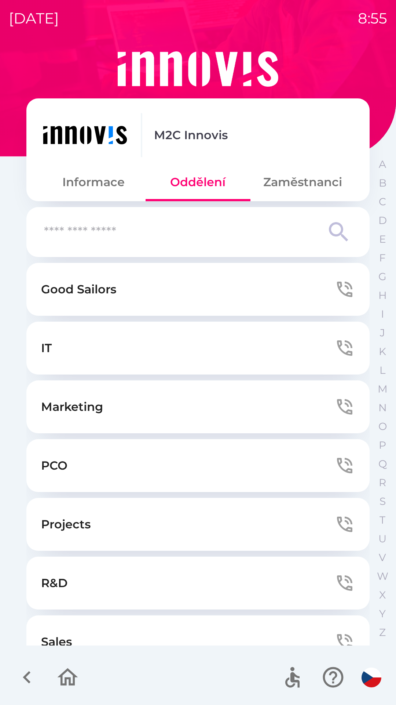
click at [165, 347] on button "IT" at bounding box center [198, 347] width 344 height 53
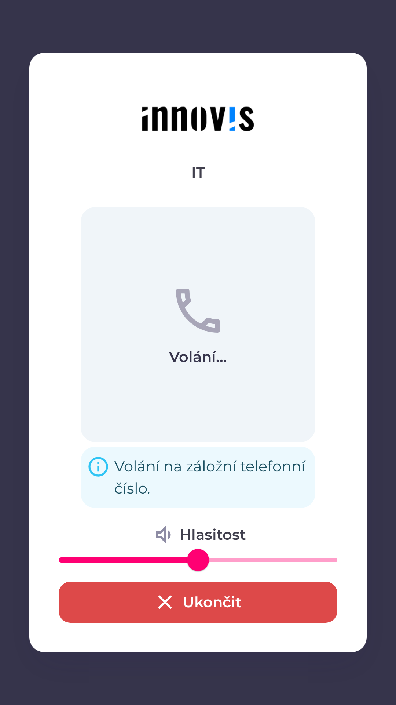
click at [128, 606] on button "Ukončit" at bounding box center [198, 601] width 279 height 41
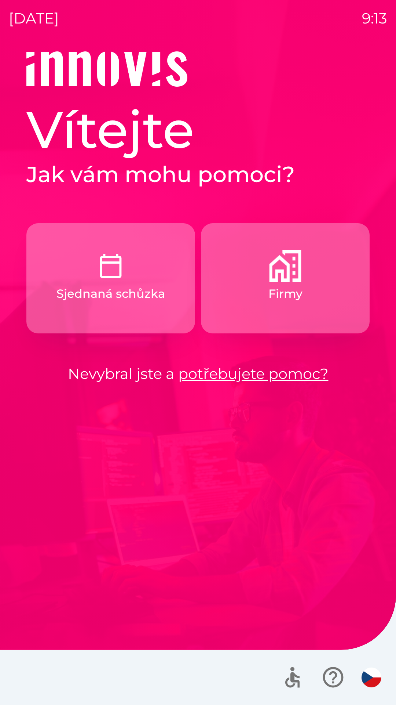
click at [233, 300] on button "Firmy" at bounding box center [285, 278] width 169 height 110
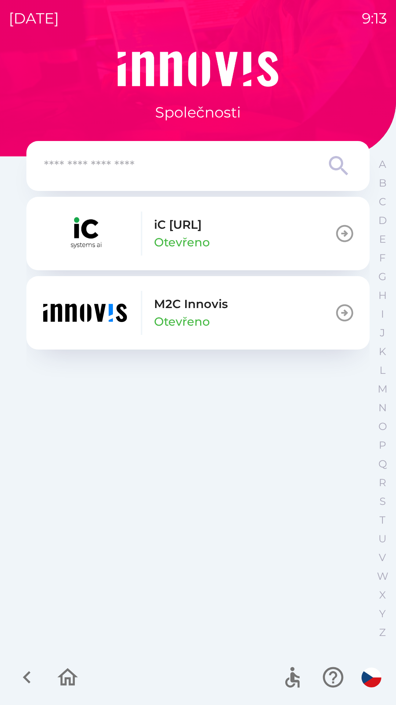
click at [79, 315] on img "button" at bounding box center [85, 313] width 88 height 44
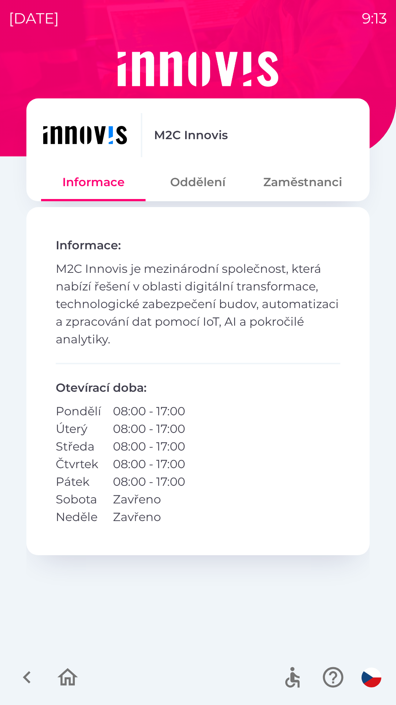
click at [290, 186] on button "Zaměstnanci" at bounding box center [303, 182] width 105 height 26
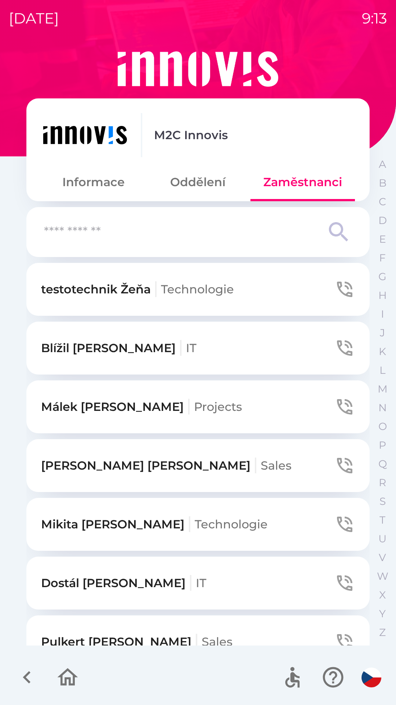
click at [54, 233] on input "text" at bounding box center [183, 232] width 279 height 20
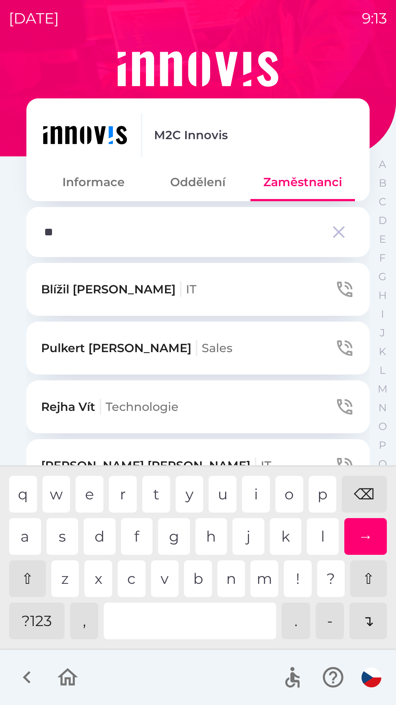
type input "***"
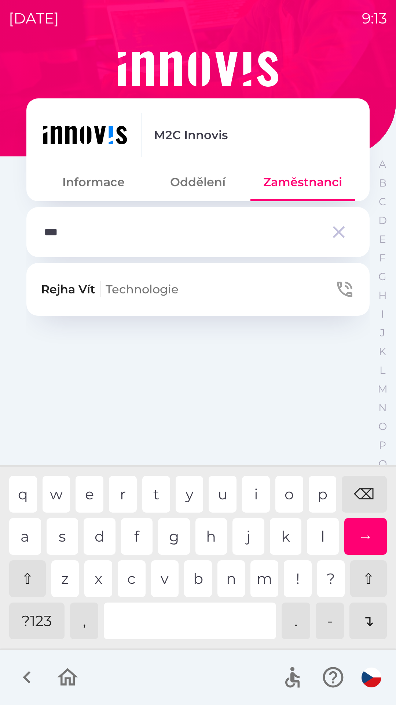
click at [343, 290] on icon "button" at bounding box center [345, 289] width 21 height 21
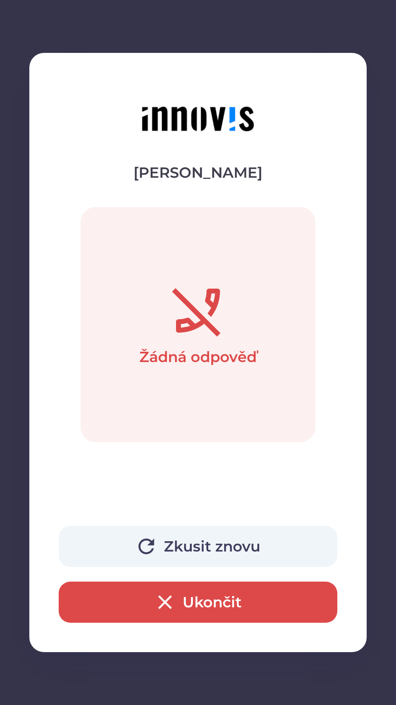
click at [124, 601] on button "Ukončit" at bounding box center [198, 601] width 279 height 41
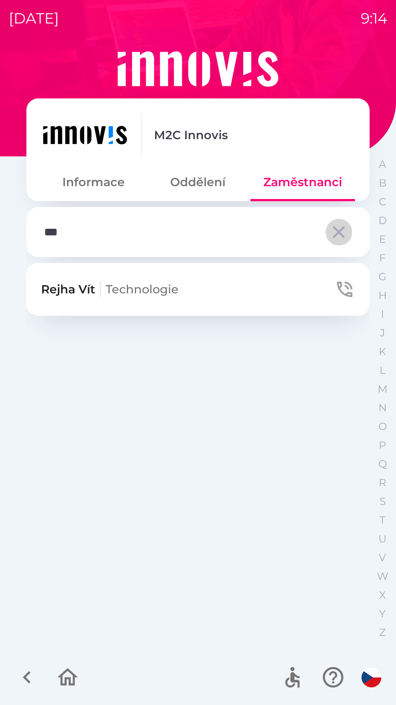
click at [341, 239] on icon "button" at bounding box center [339, 232] width 21 height 21
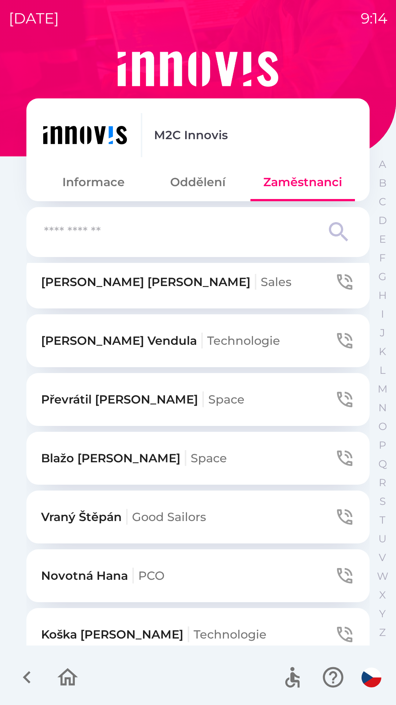
scroll to position [698, 0]
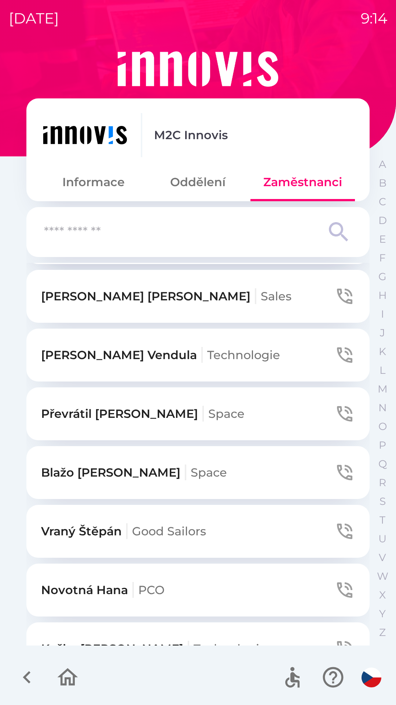
click at [98, 353] on p "[PERSON_NAME] Technologie" at bounding box center [160, 355] width 239 height 18
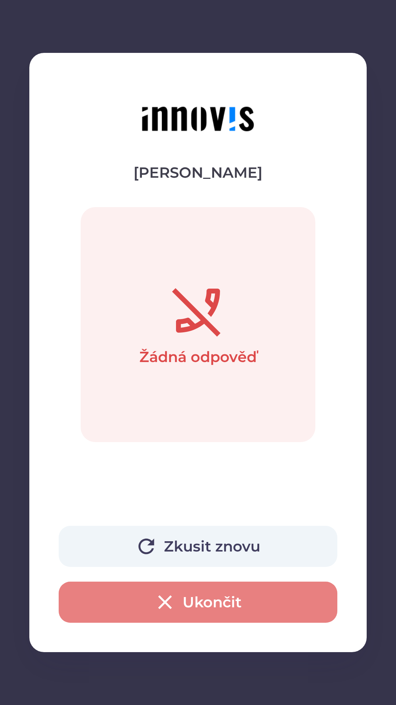
click at [155, 608] on icon "button" at bounding box center [164, 601] width 23 height 23
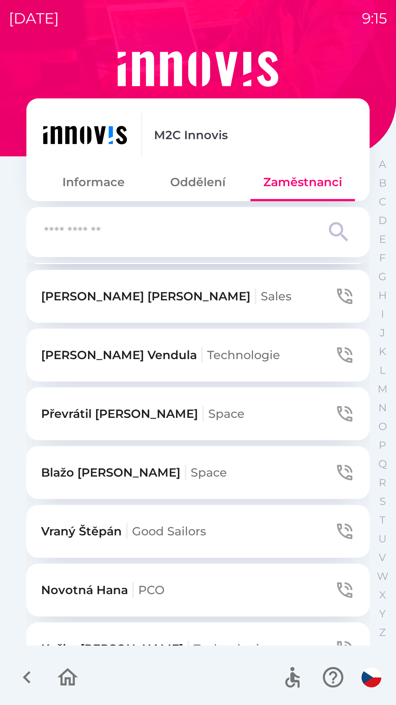
click at [59, 688] on icon "button" at bounding box center [67, 677] width 25 height 25
